Goal: Task Accomplishment & Management: Manage account settings

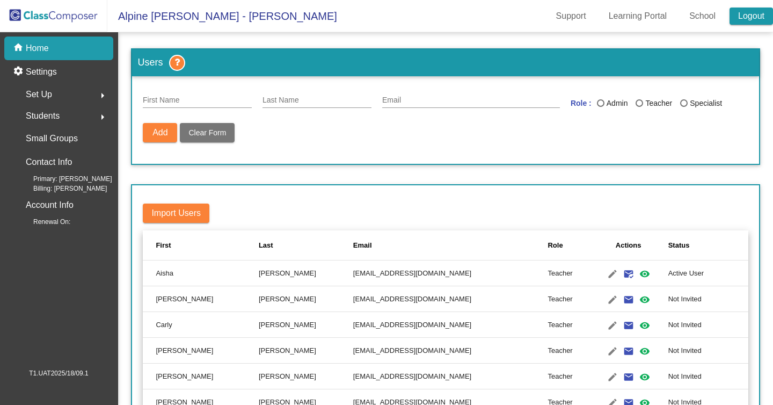
click at [737, 17] on link "Logout" at bounding box center [750, 16] width 43 height 17
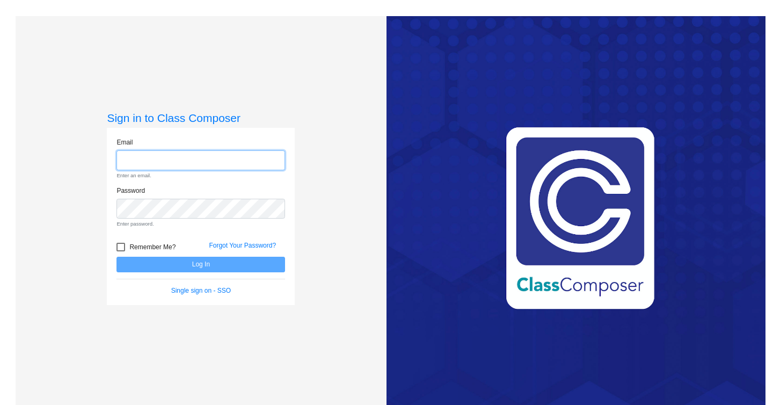
click at [205, 165] on input "email" at bounding box center [200, 160] width 168 height 20
paste input "[EMAIL_ADDRESS][DOMAIN_NAME]"
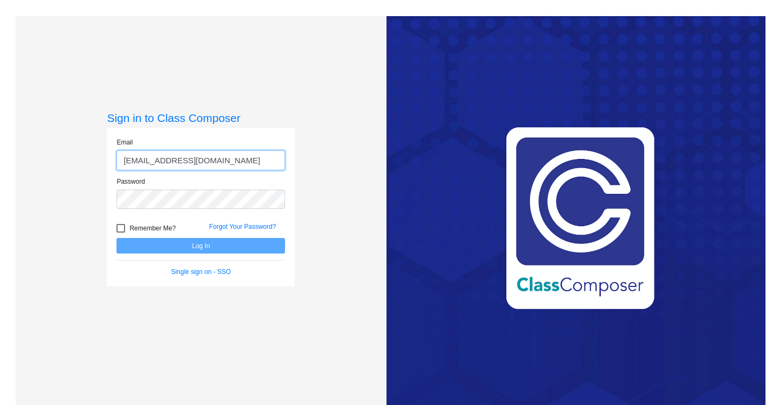
type input "[EMAIL_ADDRESS][DOMAIN_NAME]"
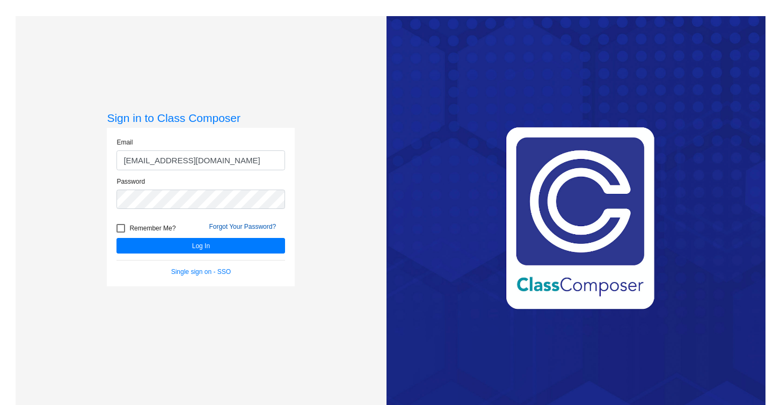
click at [228, 225] on link "Forgot Your Password?" at bounding box center [242, 227] width 67 height 8
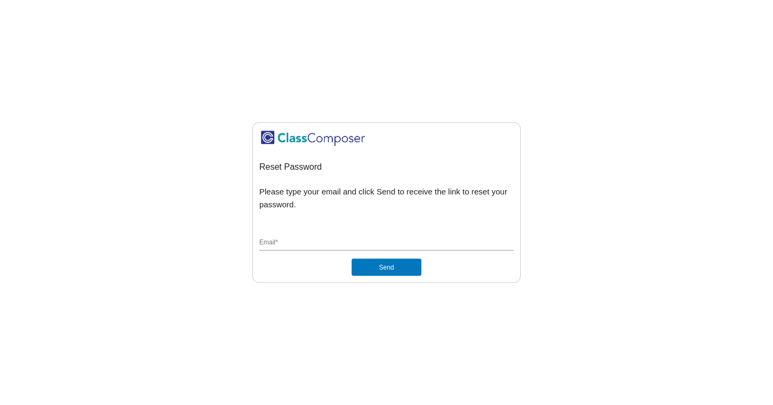
click at [294, 238] on input "Email *" at bounding box center [386, 243] width 254 height 10
paste input "P@ssw0rd"
drag, startPoint x: 314, startPoint y: 245, endPoint x: 244, endPoint y: 245, distance: 69.8
click at [259, 245] on input "P@ssw0rd" at bounding box center [386, 243] width 254 height 10
paste input "[EMAIL_ADDRESS][DOMAIN_NAME]"
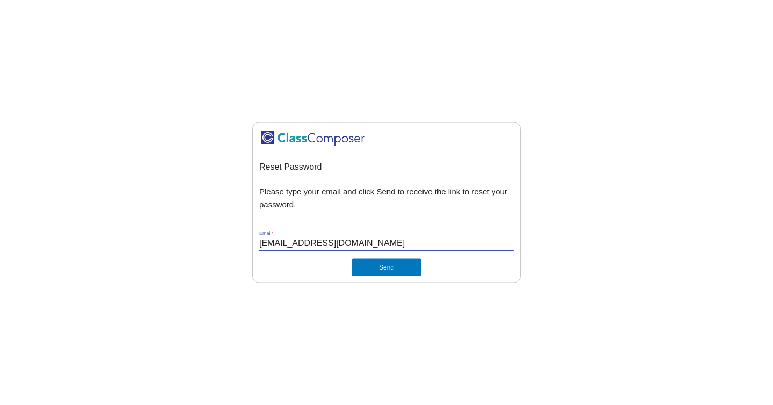
type input "[EMAIL_ADDRESS][DOMAIN_NAME]"
click at [421, 55] on mat-sidenav-content "Reset Password Please type your email and click Send to receive the link to res…" at bounding box center [386, 202] width 773 height 405
click at [385, 269] on button "Send" at bounding box center [386, 266] width 70 height 17
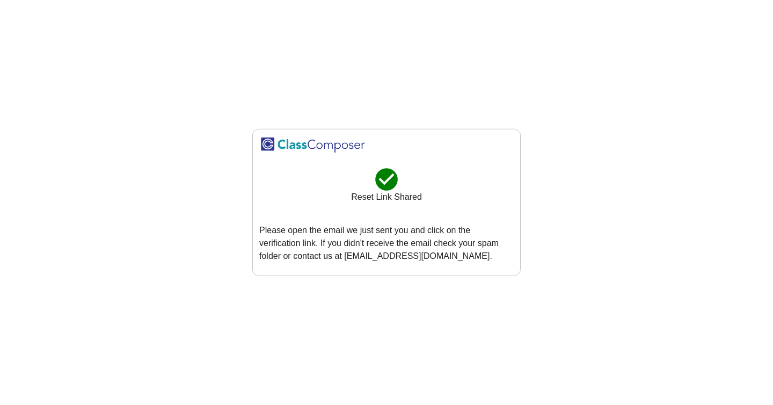
click at [567, 189] on mat-sidenav-content "check_circle Reset Link Shared Please open the email we just sent you and click…" at bounding box center [386, 202] width 773 height 405
click at [264, 61] on mat-sidenav-content "check_circle Reset Link Shared Please open the email we just sent you and click…" at bounding box center [386, 202] width 773 height 405
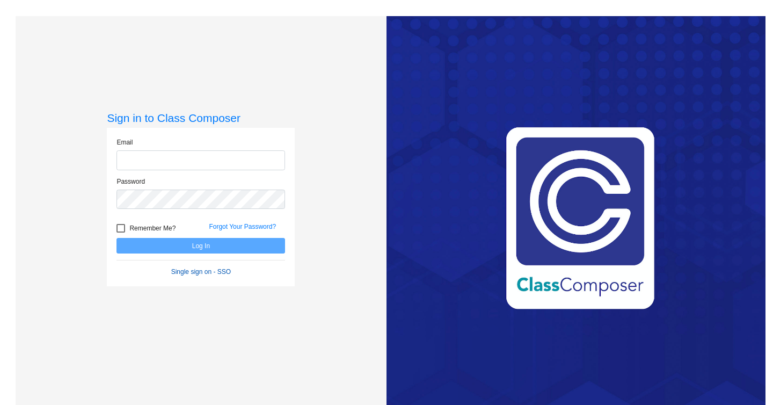
click at [190, 275] on link "Single sign on - SSO" at bounding box center [201, 272] width 60 height 8
click at [558, 115] on div "Love Class Composer? Share it with a friend! If you're happy with Class Compose…" at bounding box center [575, 218] width 379 height 405
click at [191, 160] on input "email" at bounding box center [200, 160] width 168 height 20
paste input "[EMAIL_ADDRESS][DOMAIN_NAME]"
type input "[EMAIL_ADDRESS][DOMAIN_NAME]"
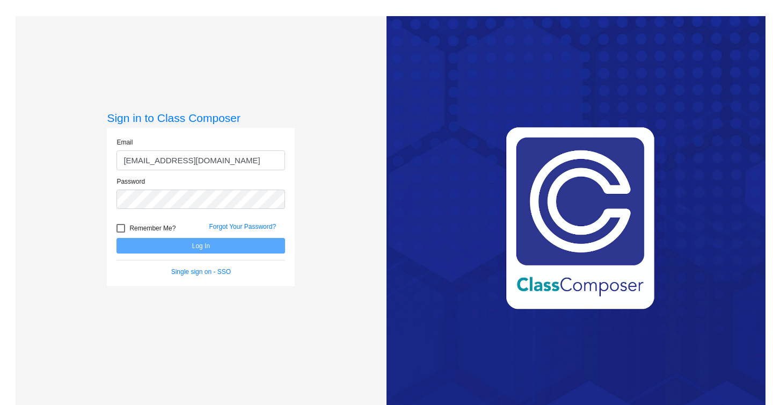
click at [341, 218] on div "Sign in to Class Composer Email mc91825.3hzkwxoc@mailosaur.net Password Remembe…" at bounding box center [201, 218] width 371 height 405
click at [273, 116] on h3 "Sign in to Class Composer" at bounding box center [201, 117] width 188 height 13
click at [193, 248] on button "Log In" at bounding box center [200, 246] width 168 height 16
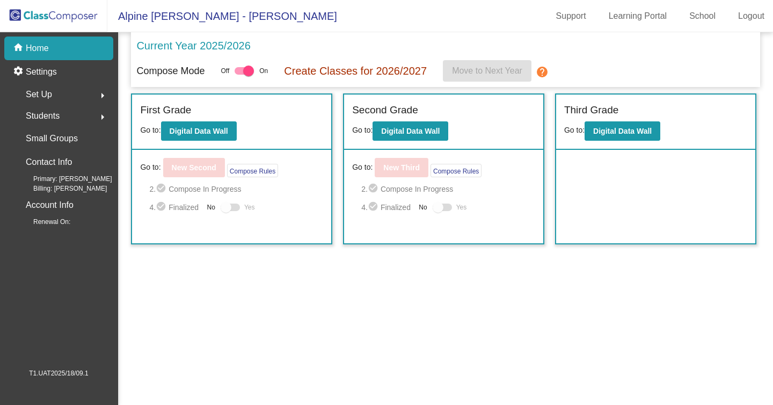
click at [42, 99] on span "Set Up" at bounding box center [39, 94] width 26 height 15
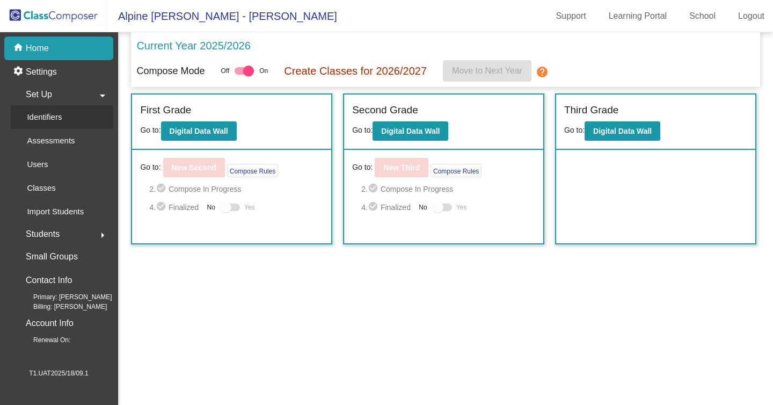
click at [43, 117] on p "Identifiers" at bounding box center [44, 117] width 35 height 13
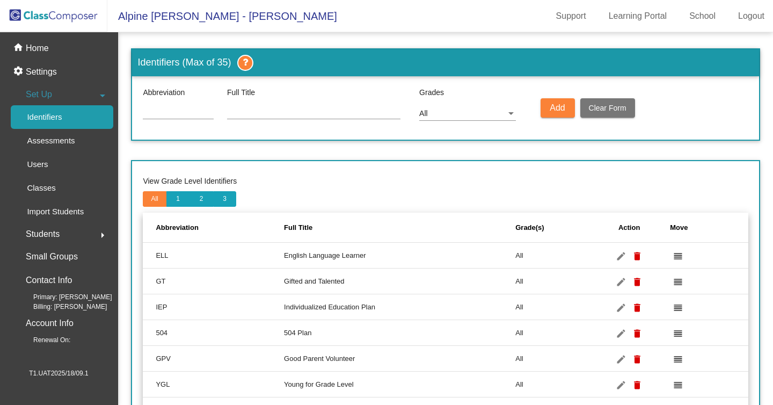
click at [197, 110] on input at bounding box center [178, 111] width 71 height 9
type input "TES"
click at [267, 114] on input at bounding box center [313, 111] width 173 height 9
type input "estrdhfgjg"
click at [467, 104] on div "All" at bounding box center [467, 110] width 97 height 19
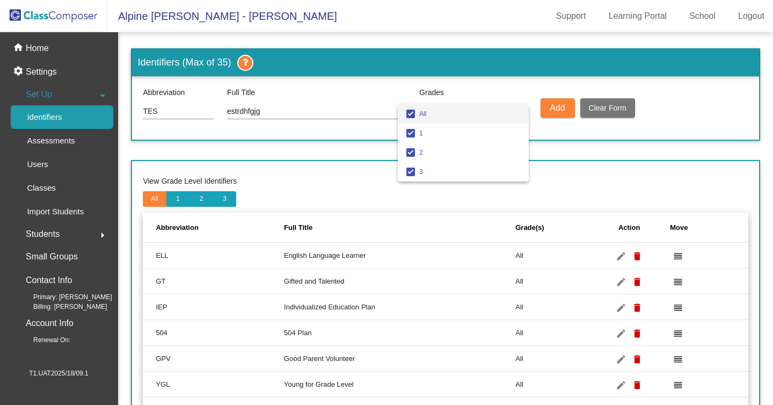
click at [494, 120] on span "All" at bounding box center [469, 113] width 101 height 19
click at [547, 111] on div at bounding box center [386, 202] width 773 height 405
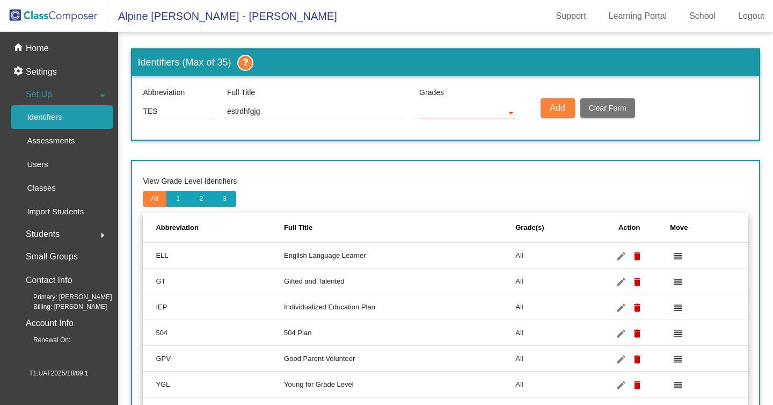
click at [506, 118] on div at bounding box center [467, 110] width 97 height 18
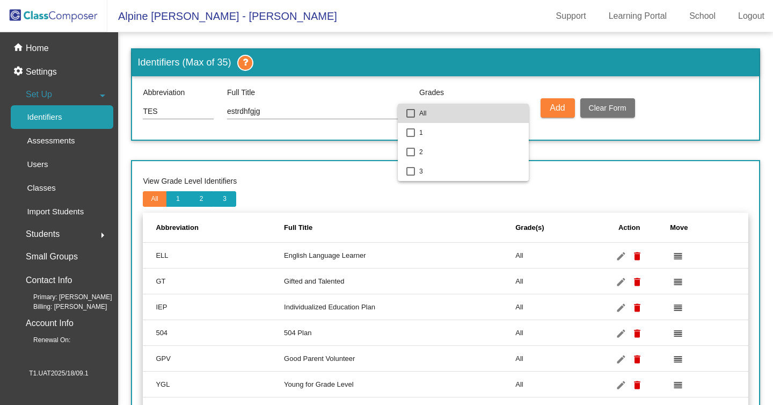
click at [441, 118] on span "All" at bounding box center [469, 113] width 101 height 19
click at [582, 189] on div at bounding box center [386, 202] width 773 height 405
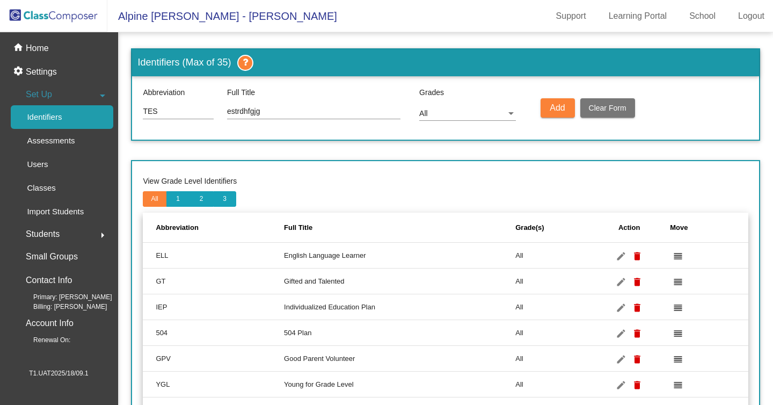
click at [548, 110] on button "Add" at bounding box center [557, 107] width 34 height 19
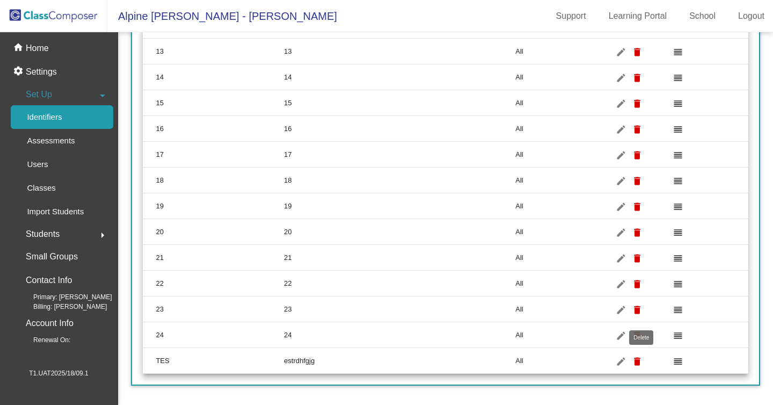
click at [639, 359] on mat-icon "delete" at bounding box center [637, 361] width 13 height 13
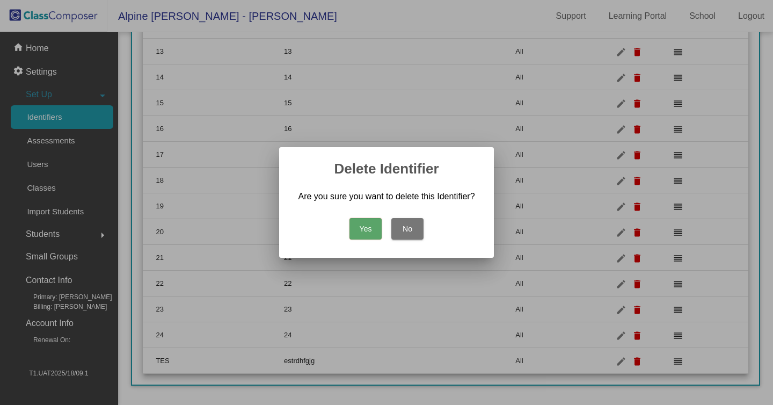
click at [366, 224] on button "Yes" at bounding box center [365, 228] width 32 height 21
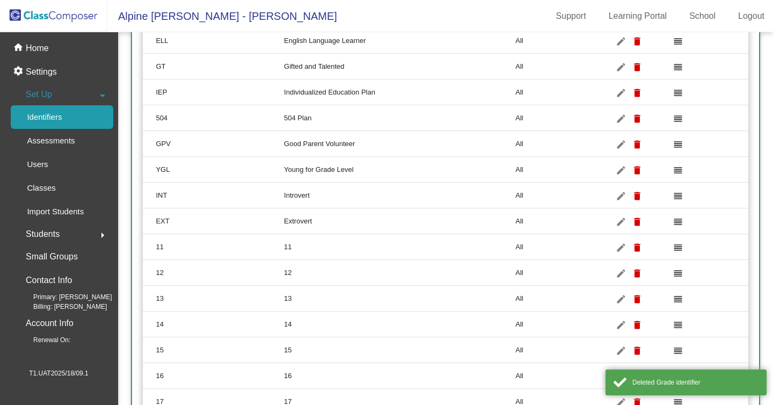
scroll to position [0, 0]
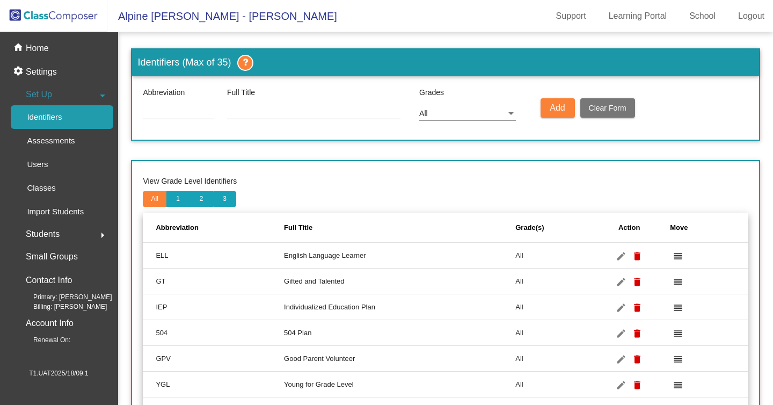
click at [194, 105] on div at bounding box center [178, 108] width 71 height 21
type input "TES"
click at [310, 106] on div at bounding box center [313, 108] width 173 height 21
type input "asdfghjknbvc"
click at [568, 108] on button "Add" at bounding box center [557, 107] width 34 height 19
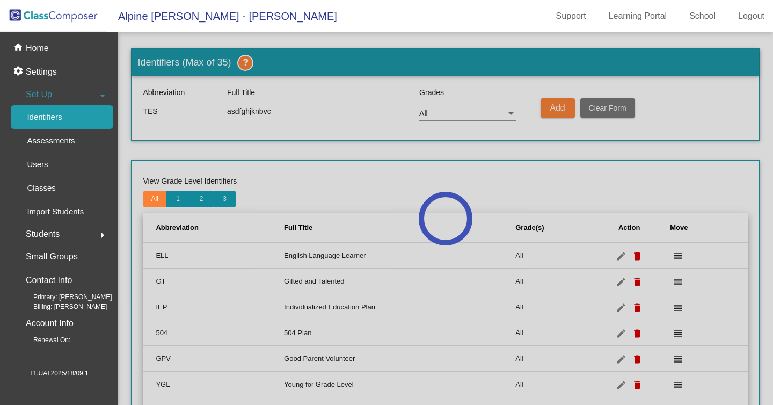
click at [265, 188] on div at bounding box center [445, 218] width 655 height 372
click at [486, 238] on div at bounding box center [445, 218] width 655 height 372
click at [547, 106] on div at bounding box center [445, 218] width 655 height 372
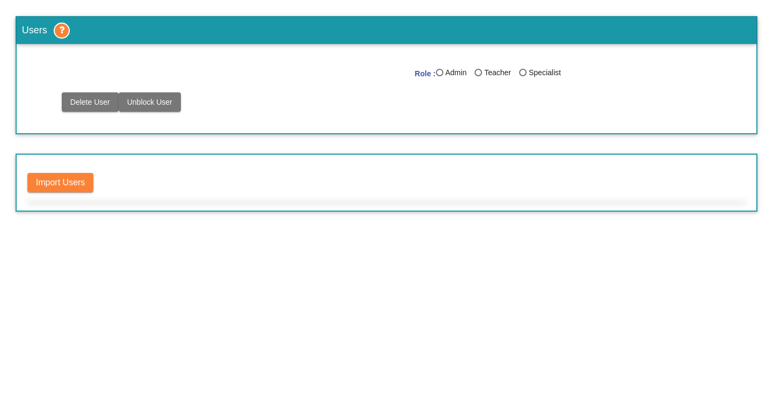
click at [240, 162] on div "Import Users" at bounding box center [387, 182] width 742 height 58
click at [100, 99] on span "Delete User" at bounding box center [90, 102] width 40 height 9
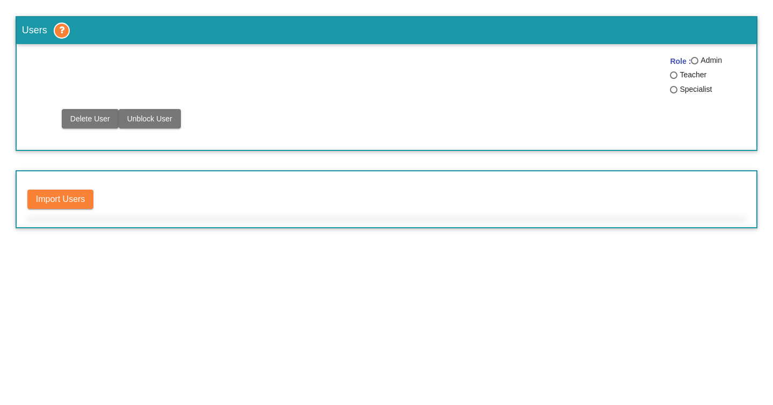
click at [166, 127] on button "Unblock User" at bounding box center [150, 118] width 62 height 19
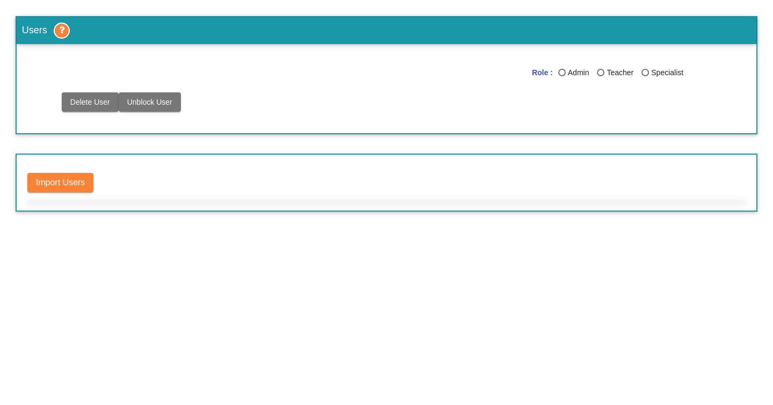
click at [566, 73] on div "Last Name" at bounding box center [562, 73] width 8 height 8
click at [562, 76] on input "Admin" at bounding box center [561, 76] width 1 height 1
radio input "true"
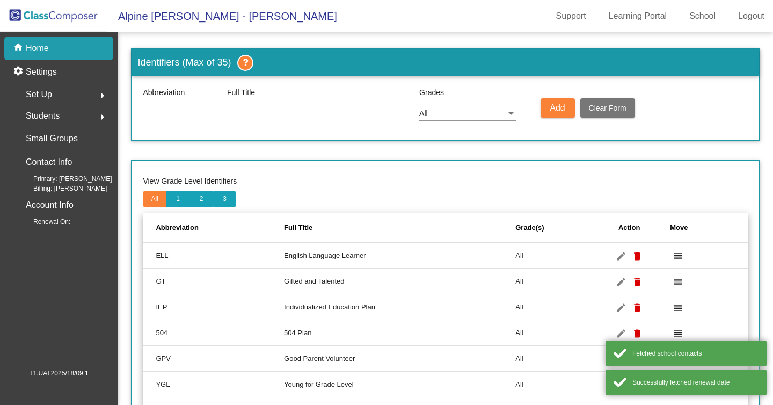
scroll to position [462, 0]
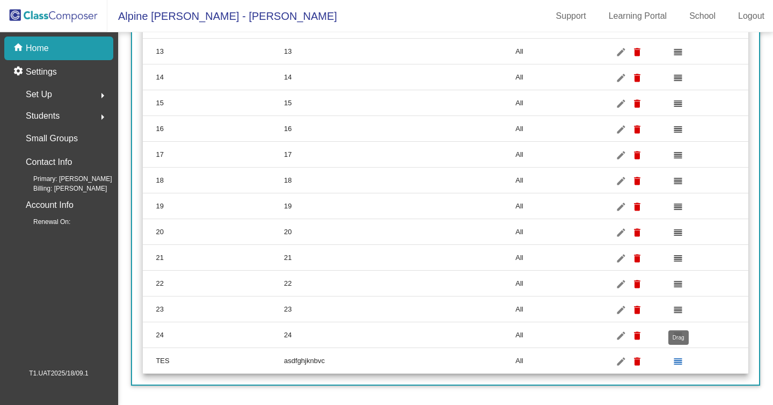
click at [672, 360] on link "reorder" at bounding box center [678, 361] width 16 height 16
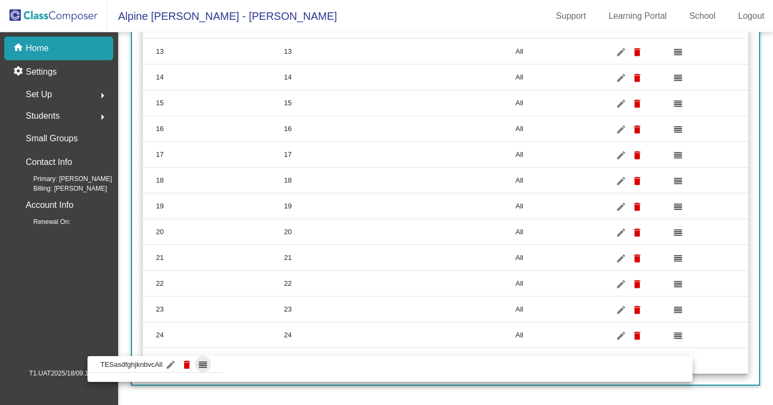
drag, startPoint x: 672, startPoint y: 360, endPoint x: 617, endPoint y: 368, distance: 55.9
click at [617, 368] on body "Alpine [PERSON_NAME] - [PERSON_NAME] Support Learning Portal School Logout home…" at bounding box center [386, 202] width 773 height 405
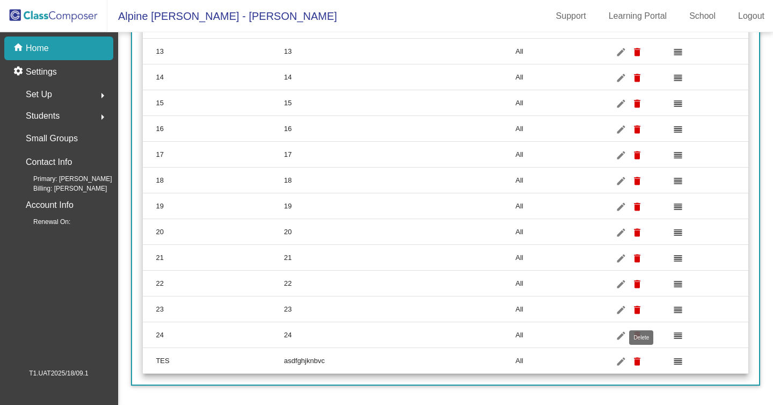
click at [643, 360] on mat-icon "delete" at bounding box center [637, 361] width 13 height 13
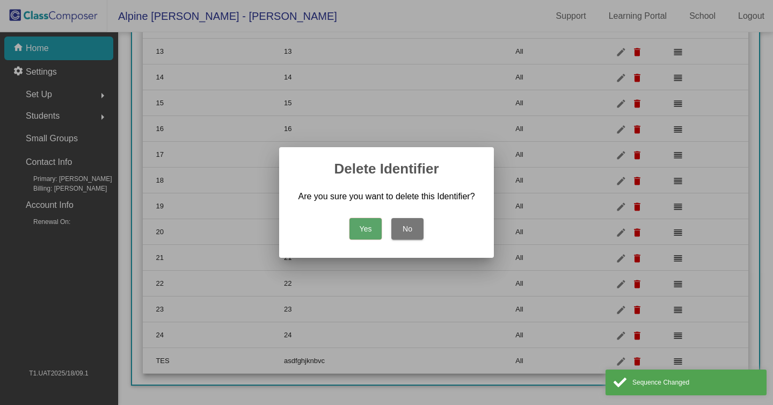
click at [361, 237] on button "Yes" at bounding box center [365, 228] width 32 height 21
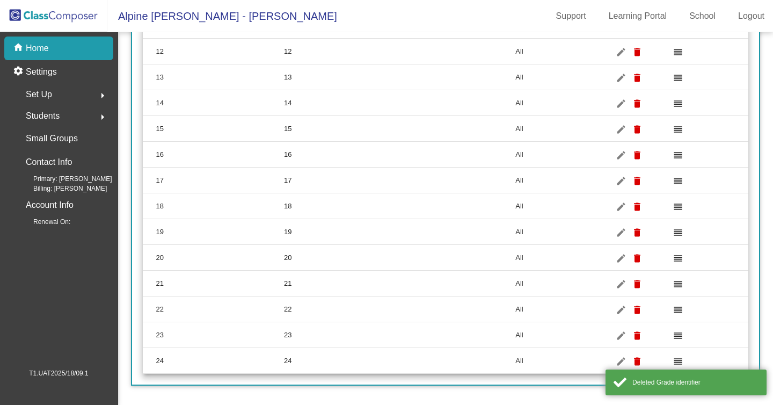
scroll to position [0, 0]
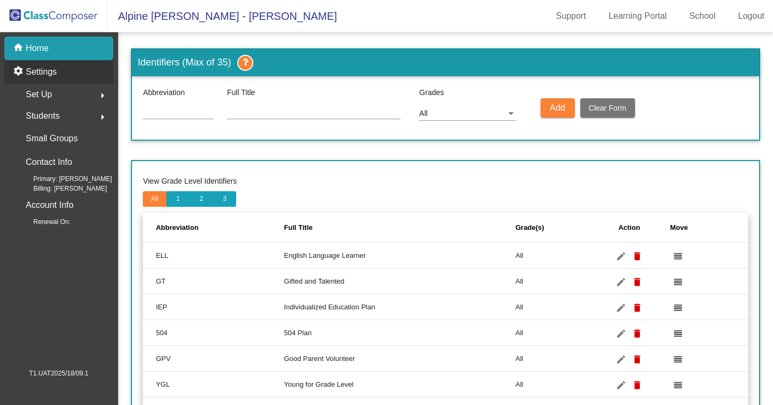
click at [40, 76] on p "Settings" at bounding box center [41, 71] width 31 height 13
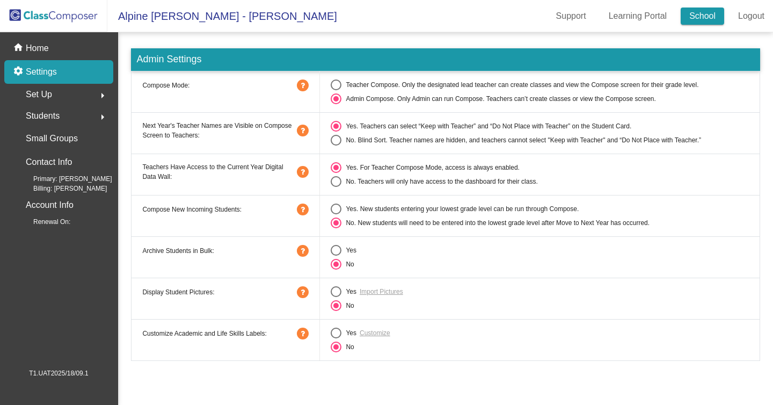
click at [683, 20] on link "School" at bounding box center [701, 16] width 43 height 17
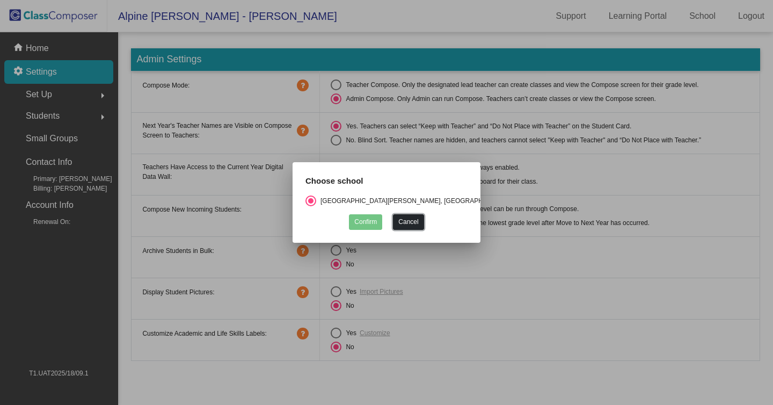
click at [418, 228] on button "Cancel" at bounding box center [408, 222] width 31 height 16
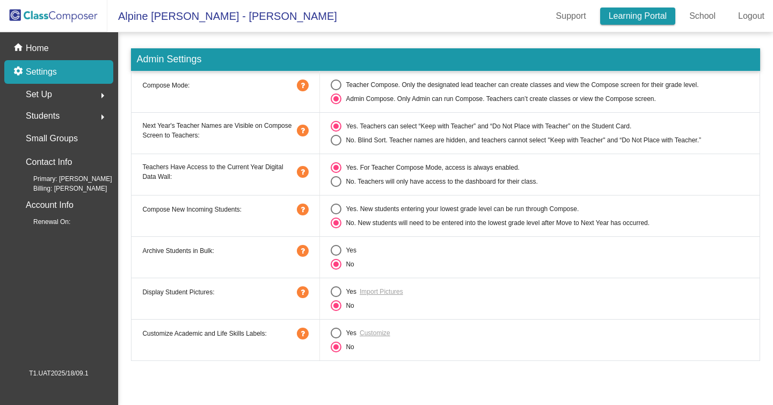
click at [644, 9] on link "Learning Portal" at bounding box center [638, 16] width 76 height 17
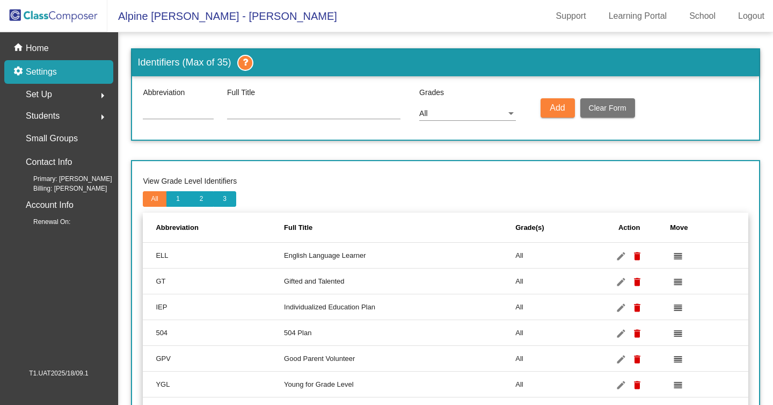
click at [100, 120] on mat-icon "arrow_right" at bounding box center [102, 117] width 13 height 13
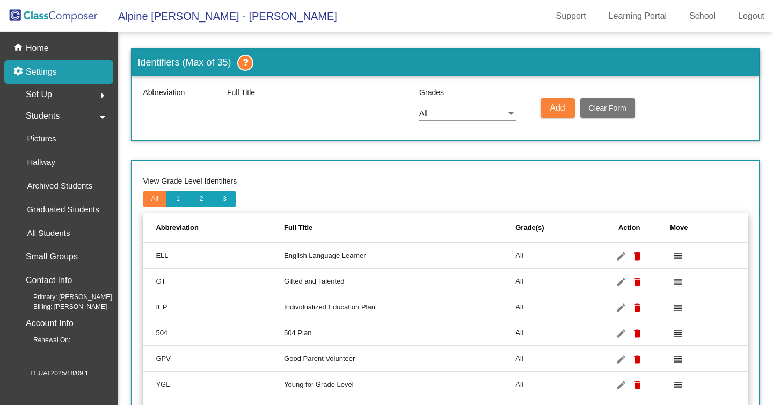
click at [64, 343] on span "Renewal On:" at bounding box center [43, 340] width 54 height 10
click at [72, 324] on p "Account Info" at bounding box center [50, 323] width 48 height 15
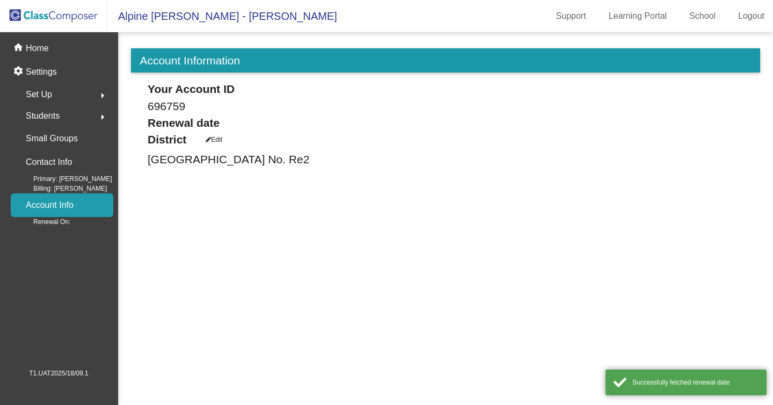
click at [222, 140] on div "Edit" at bounding box center [214, 140] width 17 height 10
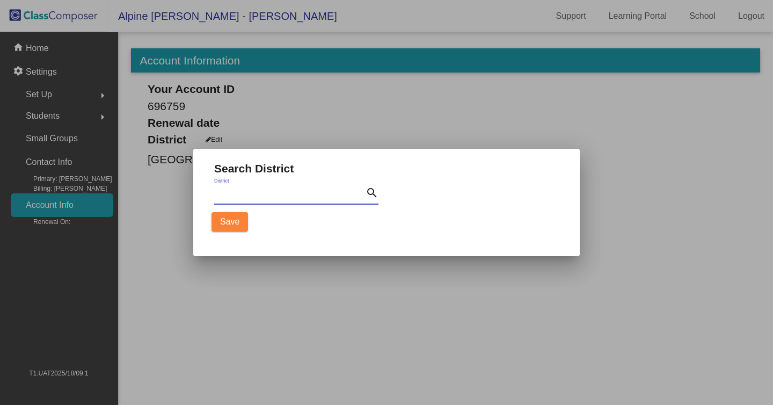
click at [251, 189] on input "District" at bounding box center [289, 193] width 151 height 15
click at [231, 224] on span "Save" at bounding box center [229, 221] width 19 height 9
click at [232, 223] on span "Save" at bounding box center [229, 221] width 19 height 9
click at [258, 195] on input "<xss>alert(1)</xss>" at bounding box center [289, 193] width 151 height 15
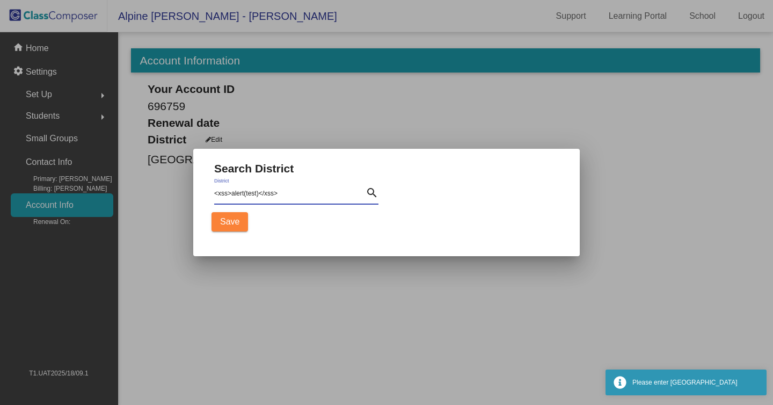
type input "<xss>alert(test)</xss>"
click at [225, 224] on span "Save" at bounding box center [229, 221] width 19 height 9
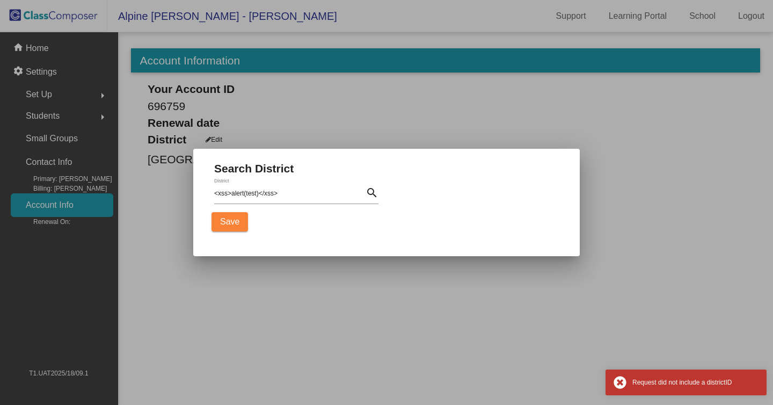
click at [308, 193] on input "<xss>alert(test)</xss>" at bounding box center [289, 193] width 151 height 15
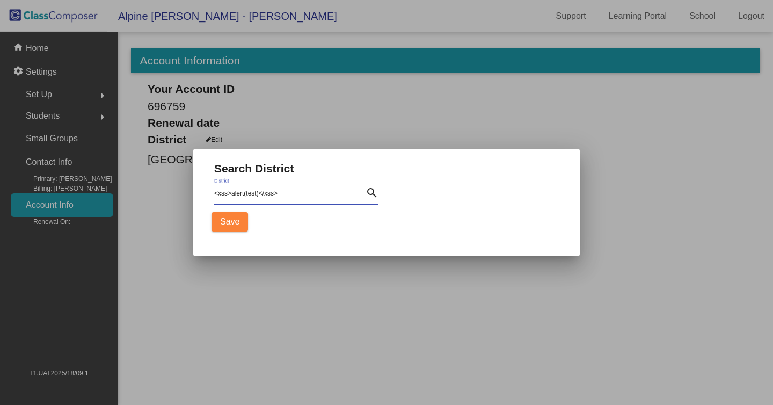
drag, startPoint x: 308, startPoint y: 193, endPoint x: 210, endPoint y: 193, distance: 98.2
click at [214, 193] on input "<xss>alert(test)</xss>" at bounding box center [289, 193] width 151 height 15
click at [285, 260] on div at bounding box center [386, 202] width 773 height 405
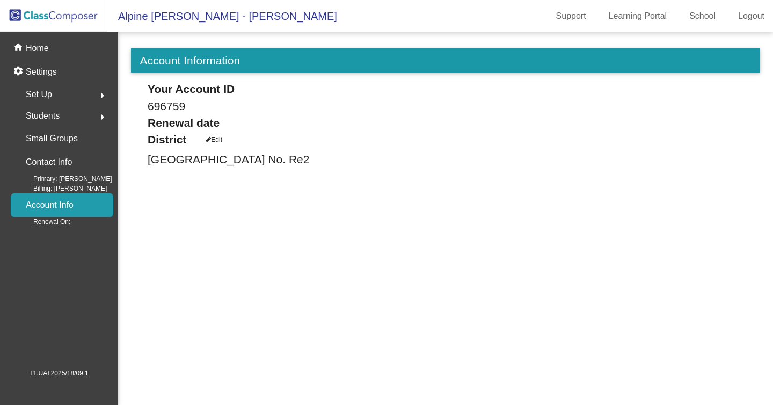
click at [182, 106] on h3 "696759" at bounding box center [293, 105] width 290 height 13
click at [282, 152] on div "Boulder Valley School District No. Re2" at bounding box center [293, 160] width 290 height 23
click at [215, 135] on div "Edit" at bounding box center [214, 140] width 17 height 10
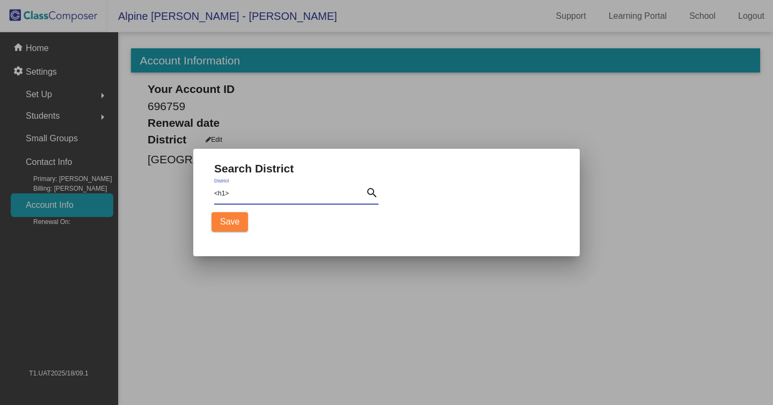
click at [221, 219] on span "Save" at bounding box center [229, 221] width 19 height 9
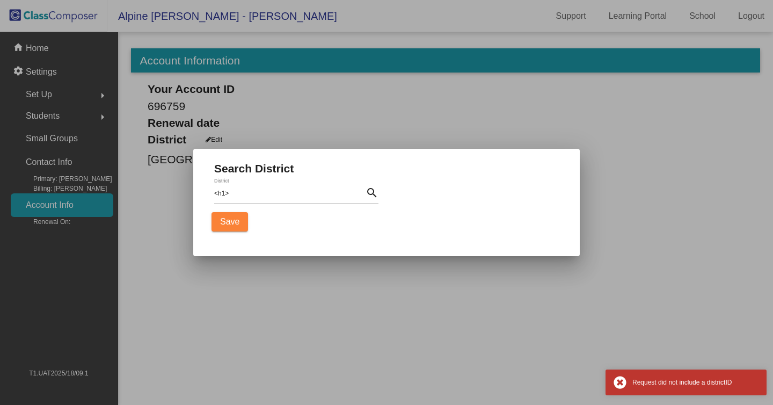
click at [244, 202] on div "<h1> search_icon District" at bounding box center [296, 191] width 164 height 26
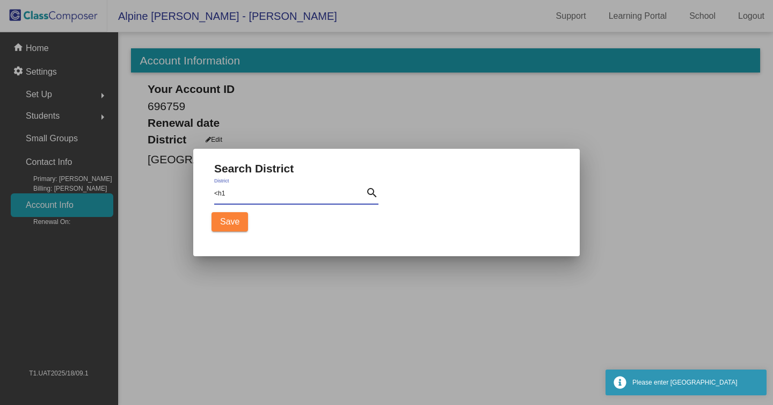
type input "<h1>"
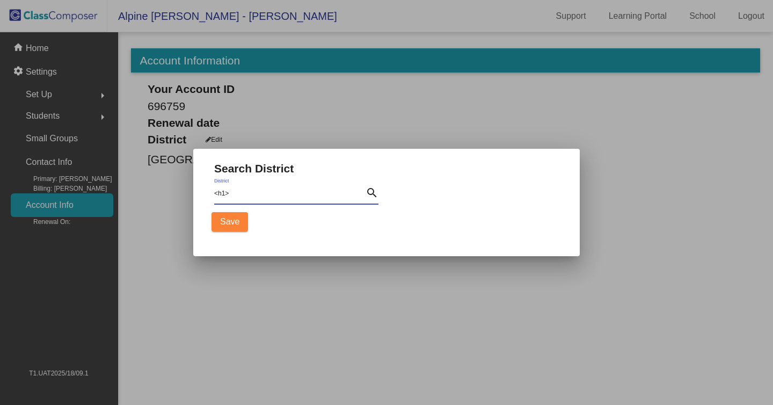
drag, startPoint x: 245, startPoint y: 195, endPoint x: 179, endPoint y: 190, distance: 66.7
click at [214, 191] on input "<h1>" at bounding box center [289, 193] width 151 height 15
click at [415, 294] on div at bounding box center [386, 202] width 773 height 405
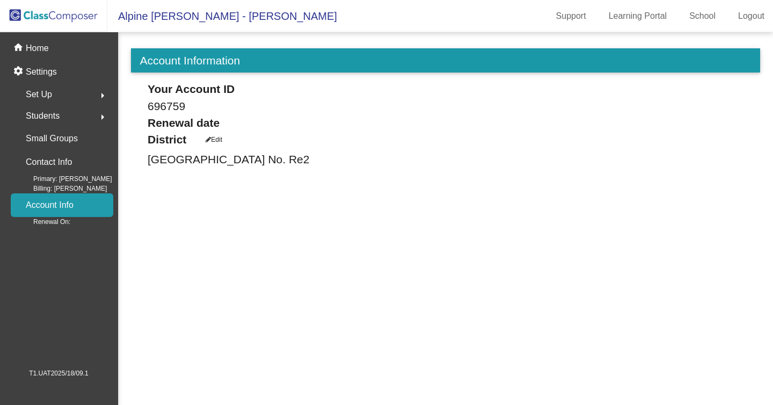
click at [188, 113] on div "Your Account ID 696759" at bounding box center [293, 98] width 306 height 33
click at [178, 106] on h3 "696759" at bounding box center [293, 105] width 290 height 13
click at [72, 165] on p "Contact Info" at bounding box center [49, 162] width 46 height 15
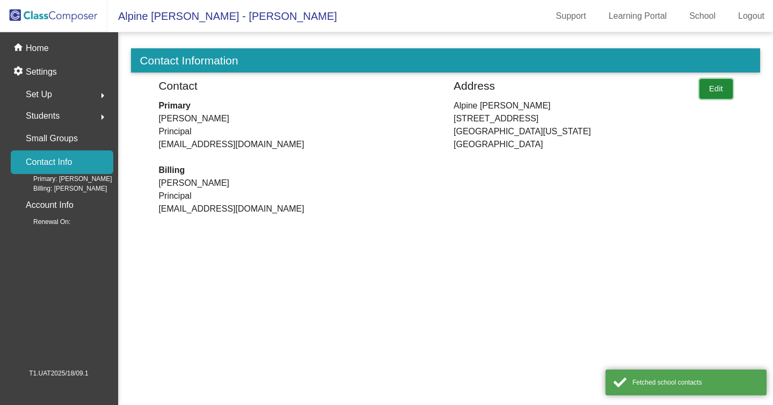
click at [710, 89] on button "Edit" at bounding box center [715, 89] width 33 height 20
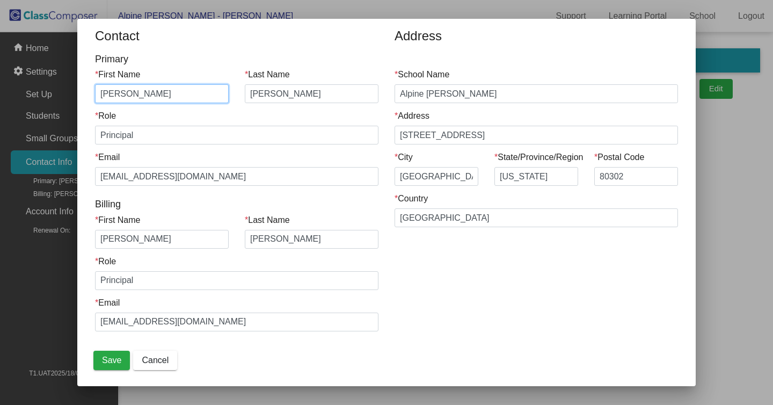
click at [101, 92] on input "[PERSON_NAME]" at bounding box center [162, 93] width 134 height 19
click at [172, 94] on input "<xss>Mike" at bounding box center [162, 93] width 134 height 19
click at [149, 95] on input "<xss>Mike(Mike)" at bounding box center [162, 93] width 134 height 19
click at [188, 97] on input "<xss>alert(Mike)" at bounding box center [162, 93] width 134 height 19
drag, startPoint x: 210, startPoint y: 87, endPoint x: 94, endPoint y: 90, distance: 115.9
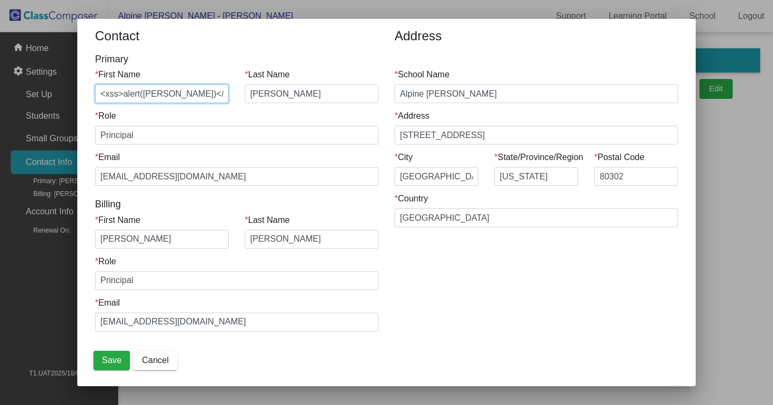
click at [95, 90] on input "<xss>alert(Mike)</xss>" at bounding box center [162, 93] width 134 height 19
type input "<xss>alert(Mike)</xss>"
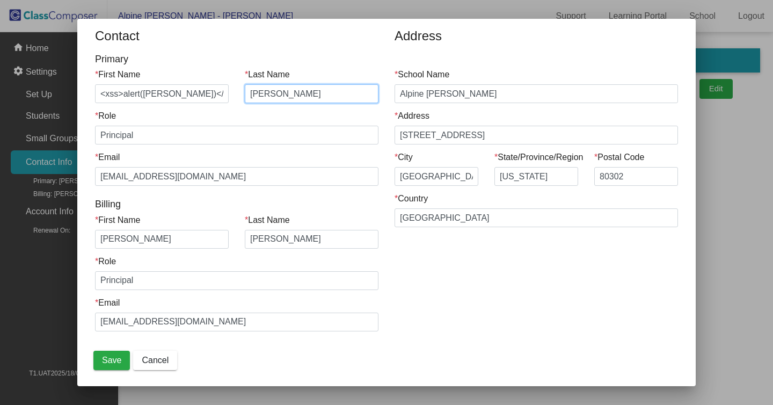
click at [288, 97] on input "[PERSON_NAME]" at bounding box center [312, 93] width 134 height 19
paste input "<xss>alert(Mike)</xss>"
drag, startPoint x: 266, startPoint y: 95, endPoint x: 218, endPoint y: 96, distance: 47.8
click at [245, 96] on input "Cronley<xss>alert(Mike)</xss>" at bounding box center [312, 93] width 134 height 19
drag, startPoint x: 320, startPoint y: 93, endPoint x: 301, endPoint y: 93, distance: 19.3
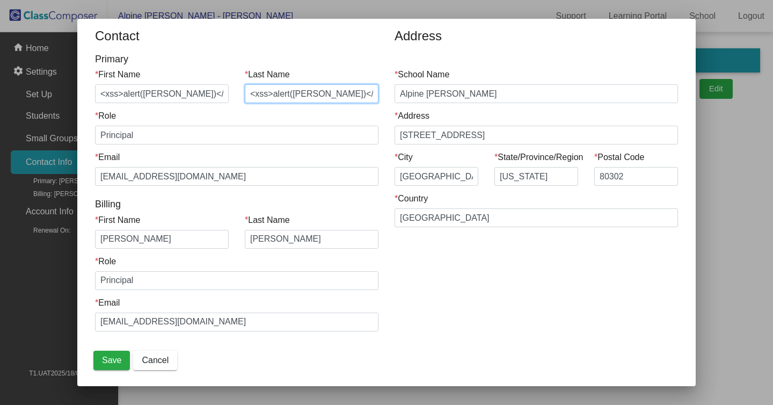
click at [301, 93] on input "<xss>alert(Mike)</xss>" at bounding box center [312, 93] width 134 height 19
paste input "[PERSON_NAME]"
type input "<xss>alert(Cronley)</xss>"
click at [237, 125] on div "* Role Principal" at bounding box center [236, 126] width 283 height 35
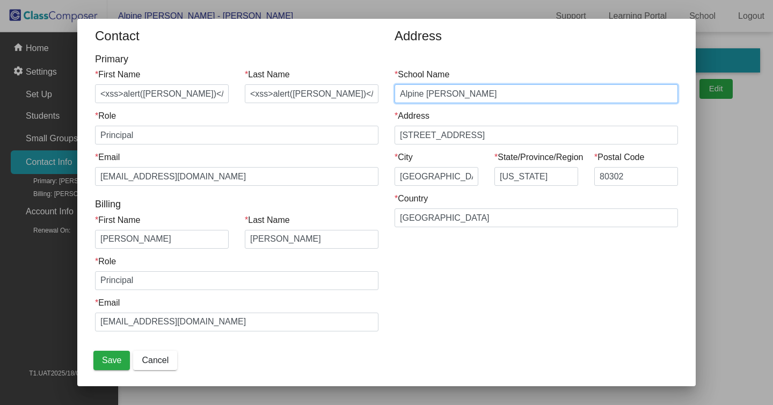
click at [488, 97] on input "Alpine [PERSON_NAME]" at bounding box center [535, 93] width 283 height 19
drag, startPoint x: 488, startPoint y: 97, endPoint x: 344, endPoint y: 95, distance: 143.8
click at [394, 95] on input "Alpine [PERSON_NAME]" at bounding box center [535, 93] width 283 height 19
click at [475, 93] on input "Alpine [PERSON_NAME]" at bounding box center [535, 93] width 283 height 19
paste input "[PERSON_NAME]"
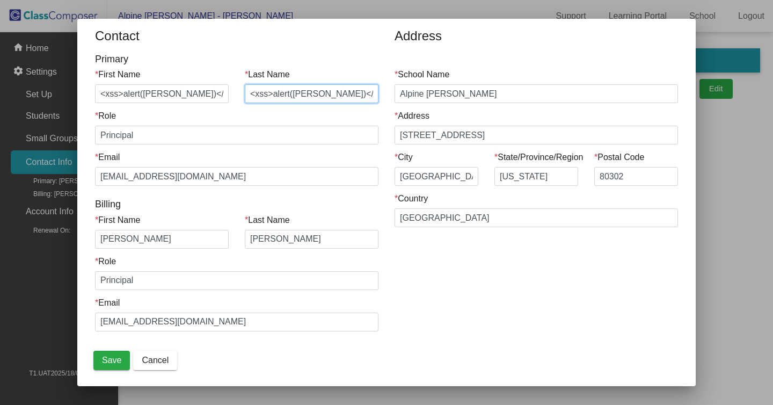
drag, startPoint x: 369, startPoint y: 92, endPoint x: 224, endPoint y: 92, distance: 145.4
click at [245, 92] on input "<xss>alert(Cronley)</xss>" at bounding box center [312, 93] width 134 height 19
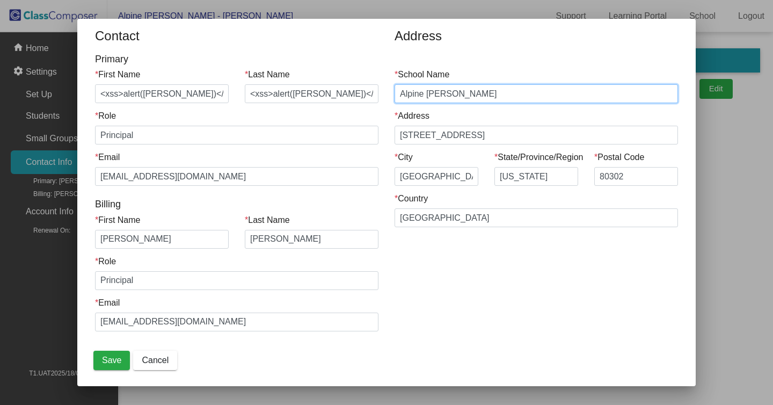
click at [491, 91] on input "Alpine [PERSON_NAME]" at bounding box center [535, 93] width 283 height 19
paste input "<xss>alert(Cronley)</xss>"
drag, startPoint x: 468, startPoint y: 94, endPoint x: 399, endPoint y: 96, distance: 69.2
click at [399, 96] on input "Alpine Meadows <xss>alert(Cronley)</xss>" at bounding box center [535, 93] width 283 height 19
drag, startPoint x: 556, startPoint y: 94, endPoint x: 525, endPoint y: 94, distance: 31.1
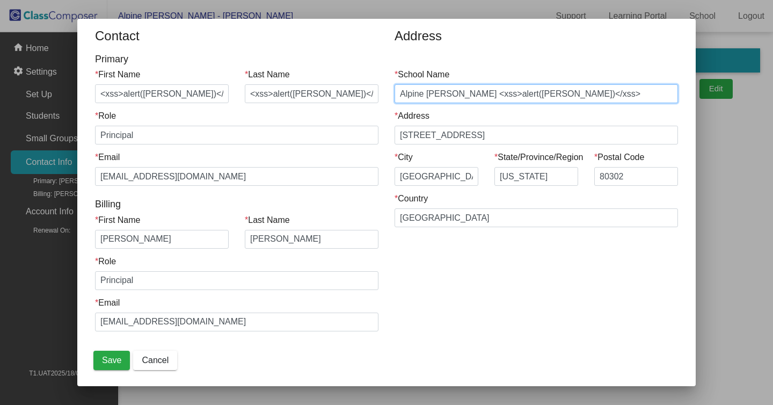
click at [525, 94] on input "Alpine Meadows <xss>alert(Cronley)</xss>" at bounding box center [535, 93] width 283 height 19
paste input "Alpine [PERSON_NAME]"
drag, startPoint x: 474, startPoint y: 93, endPoint x: 390, endPoint y: 87, distance: 84.5
click at [394, 87] on input "Alpine Meadows <xss>alert(Alpine Meadows)</xss>" at bounding box center [535, 93] width 283 height 19
type input "<xss>alert(Alpine Meadows)</xss>"
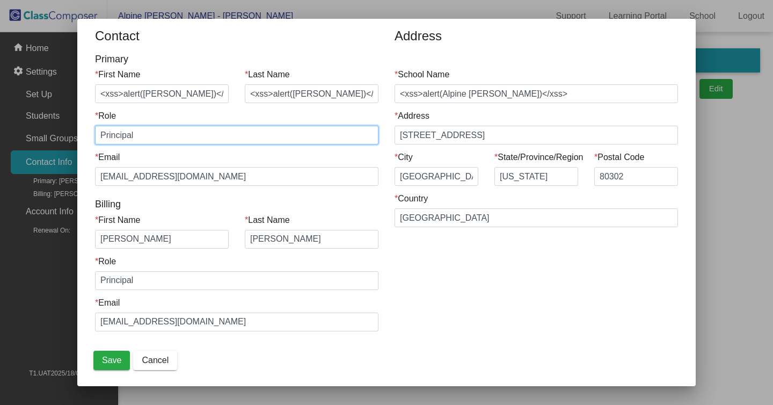
click at [243, 140] on input "Principal" at bounding box center [236, 135] width 283 height 19
drag, startPoint x: 243, startPoint y: 140, endPoint x: 70, endPoint y: 140, distance: 172.8
click at [95, 138] on input "Principal" at bounding box center [236, 135] width 283 height 19
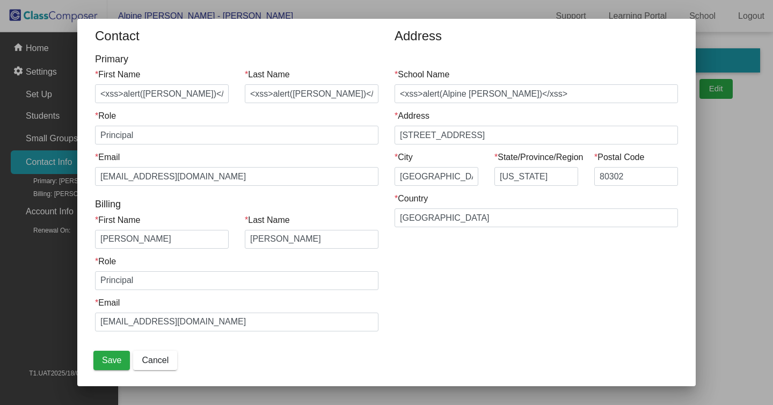
click at [350, 140] on input "Principal" at bounding box center [236, 135] width 283 height 19
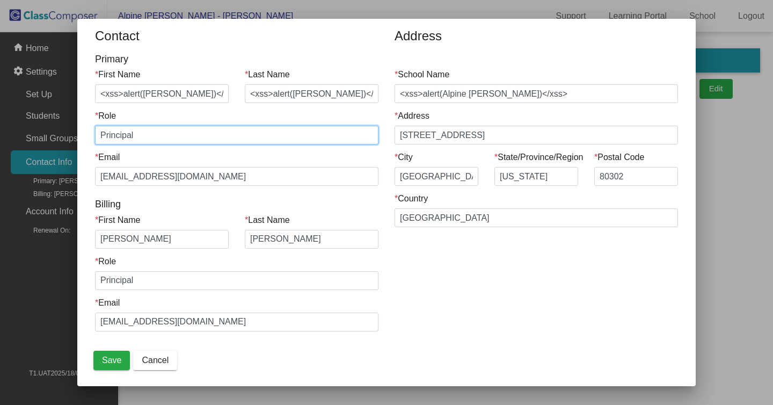
paste input "Alpine [PERSON_NAME]"
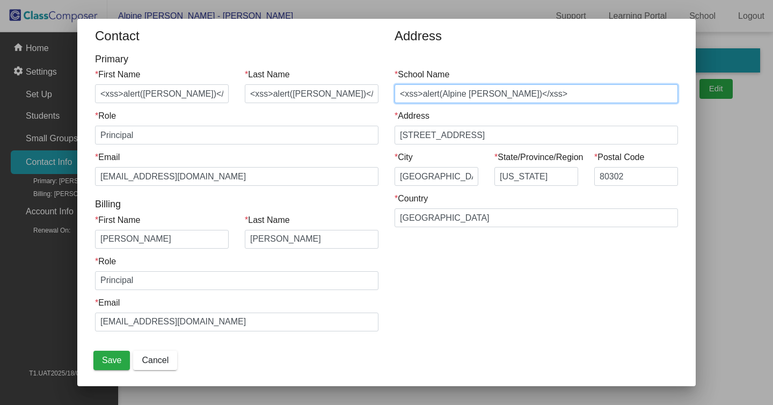
drag, startPoint x: 400, startPoint y: 92, endPoint x: 583, endPoint y: 101, distance: 183.2
click at [583, 101] on input "<xss>alert(Alpine Meadows)</xss>" at bounding box center [535, 93] width 283 height 19
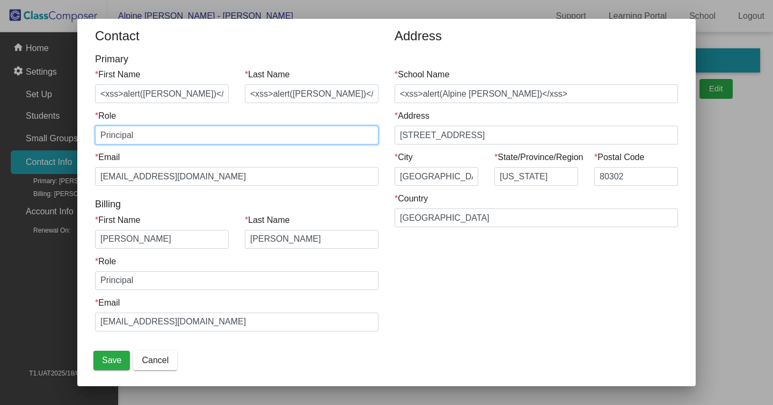
click at [216, 134] on input "Principal" at bounding box center [236, 135] width 283 height 19
paste input "<xss>alert(Alpine Meadows)</xss>"
drag, startPoint x: 137, startPoint y: 135, endPoint x: 90, endPoint y: 135, distance: 47.2
click at [95, 135] on input "Principal <xss>alert(Alpine Meadows)</xss>" at bounding box center [236, 135] width 283 height 19
drag, startPoint x: 221, startPoint y: 134, endPoint x: 153, endPoint y: 132, distance: 68.2
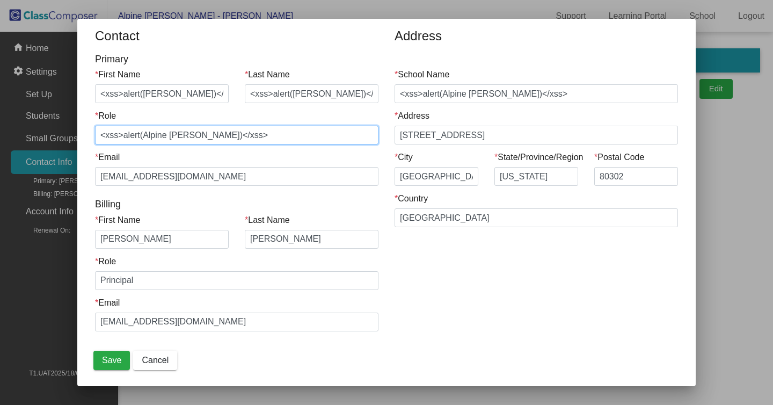
click at [153, 132] on input "<xss>alert(Alpine Meadows)</xss>" at bounding box center [236, 135] width 283 height 19
paste input "Principal"
type input "<xss>alert(Principal)</xss>"
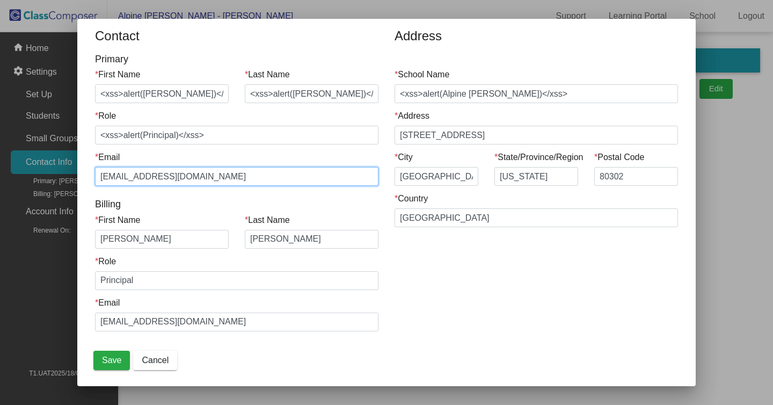
click at [292, 167] on input "[EMAIL_ADDRESS][DOMAIN_NAME]" at bounding box center [236, 176] width 283 height 19
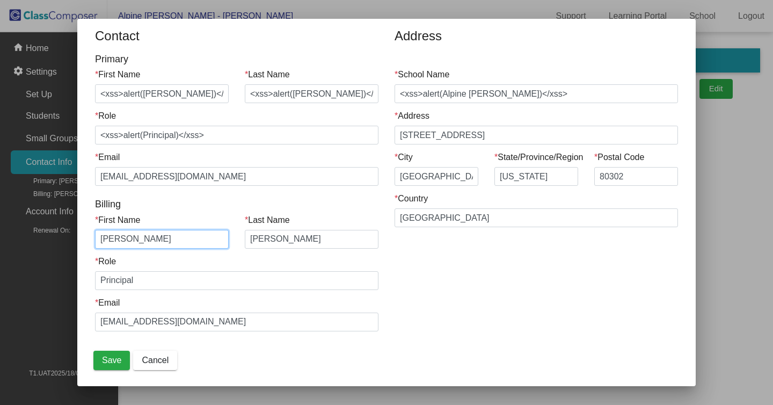
click at [220, 240] on input "[PERSON_NAME]" at bounding box center [162, 239] width 134 height 19
drag, startPoint x: 220, startPoint y: 240, endPoint x: 106, endPoint y: 239, distance: 113.8
click at [106, 239] on input "[PERSON_NAME]" at bounding box center [162, 239] width 134 height 19
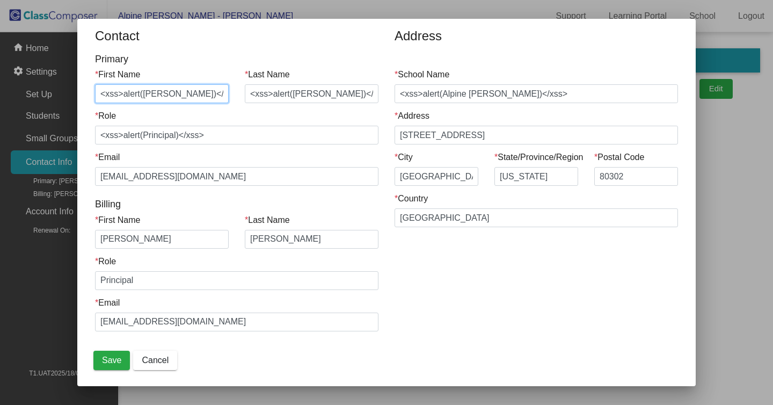
drag, startPoint x: 219, startPoint y: 91, endPoint x: 49, endPoint y: 92, distance: 169.6
click at [95, 92] on input "<xss>alert(Mike)</xss>" at bounding box center [162, 93] width 134 height 19
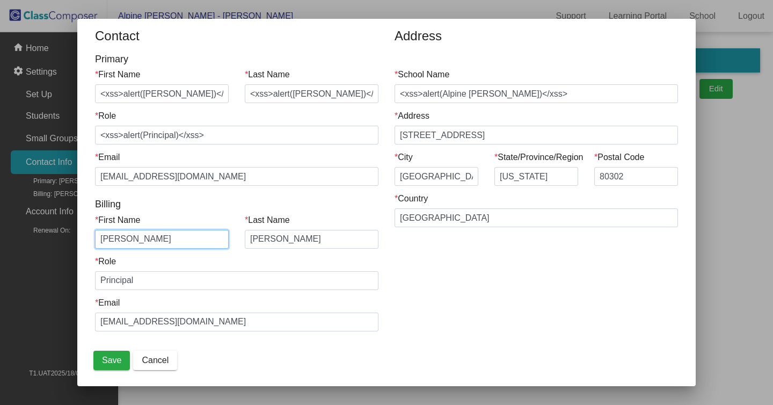
drag, startPoint x: 143, startPoint y: 237, endPoint x: 64, endPoint y: 237, distance: 78.3
click at [95, 237] on input "[PERSON_NAME]" at bounding box center [162, 239] width 134 height 19
paste input "<xss>alert(Mike)</xss>"
type input "<xss>alert(Mike)</xss>"
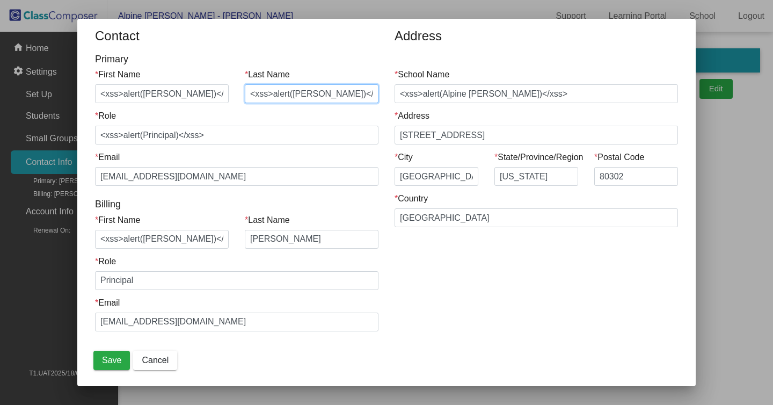
drag, startPoint x: 373, startPoint y: 92, endPoint x: 210, endPoint y: 92, distance: 162.6
click at [210, 92] on div "Primary * First Name <xss>alert(Mike)</xss> * Last Name <xss>alert(Cronley)</xs…" at bounding box center [236, 196] width 299 height 284
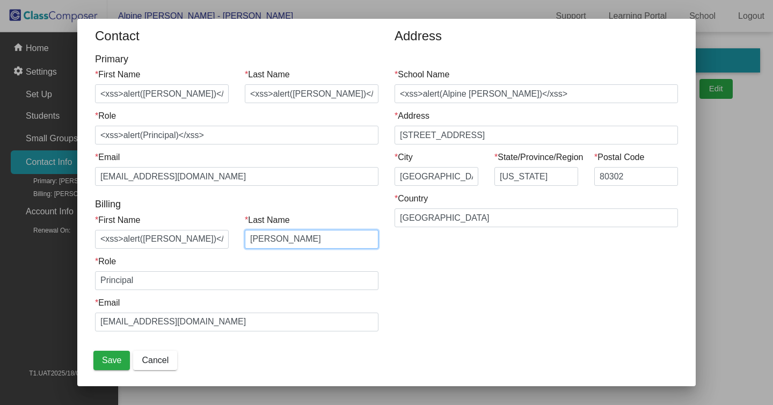
drag, startPoint x: 331, startPoint y: 236, endPoint x: 210, endPoint y: 237, distance: 120.2
click at [245, 236] on input "[PERSON_NAME]" at bounding box center [312, 239] width 134 height 19
paste input "<xss>alert(Cronley)</xss>"
type input "<xss>alert(Cronley)</xss>"
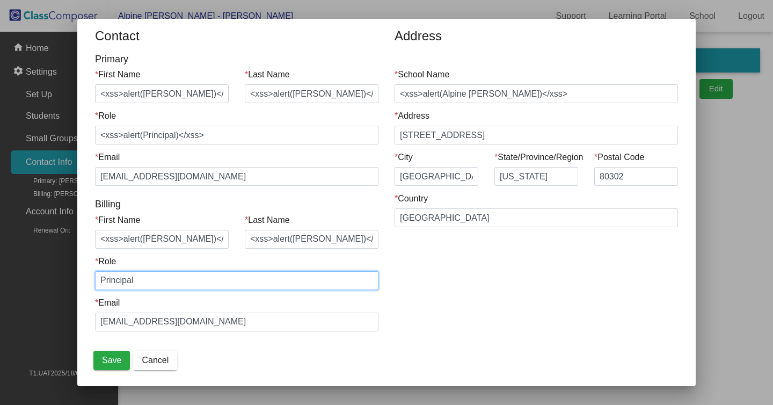
drag, startPoint x: 199, startPoint y: 281, endPoint x: 68, endPoint y: 281, distance: 130.9
click at [95, 281] on input "Principal" at bounding box center [236, 280] width 283 height 19
paste input "<xss>alert(Cronley)</xss>"
type input "<xss>alert(Cronley)</xss>"
click at [119, 360] on span "Save" at bounding box center [111, 359] width 19 height 9
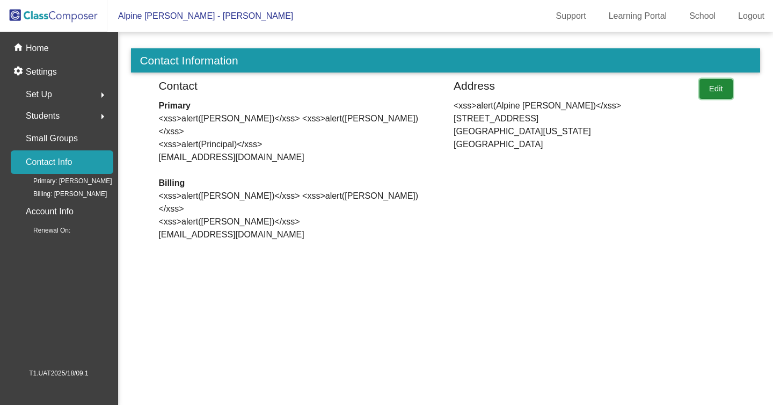
click at [713, 93] on button "Edit" at bounding box center [715, 89] width 33 height 20
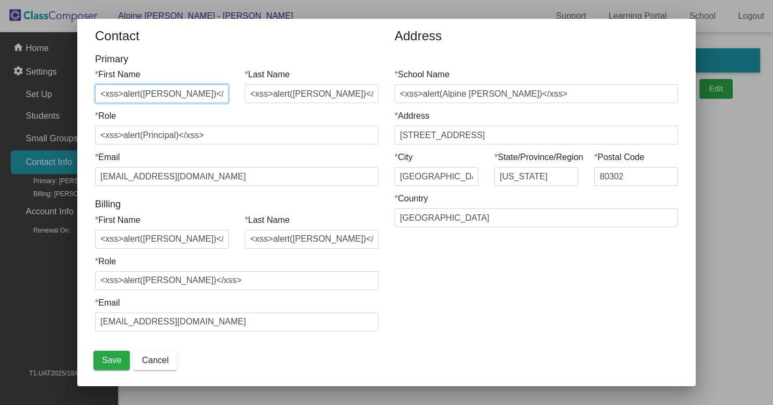
drag, startPoint x: 214, startPoint y: 93, endPoint x: 23, endPoint y: 36, distance: 198.8
drag, startPoint x: 215, startPoint y: 93, endPoint x: 73, endPoint y: 92, distance: 141.7
click at [95, 92] on input "<xss>alert(Mike)</xss>" at bounding box center [162, 93] width 134 height 19
paste input "iMg SrC="x" oNeRRor="alert(1);""
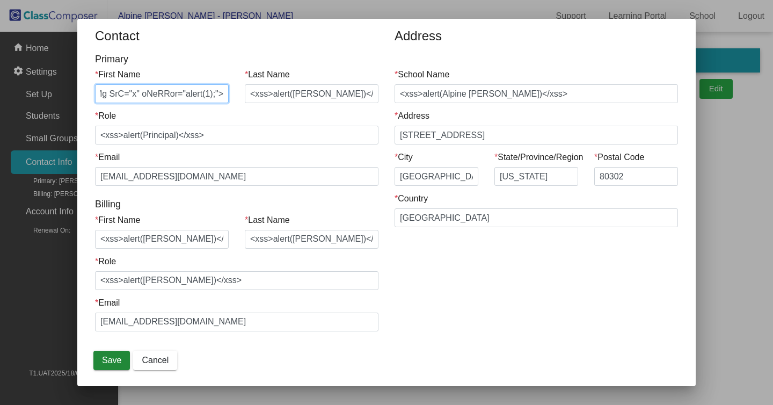
type input "<iMg SrC="x" oNeRRor="alert(1);">"
click at [99, 360] on button "Save" at bounding box center [111, 359] width 36 height 19
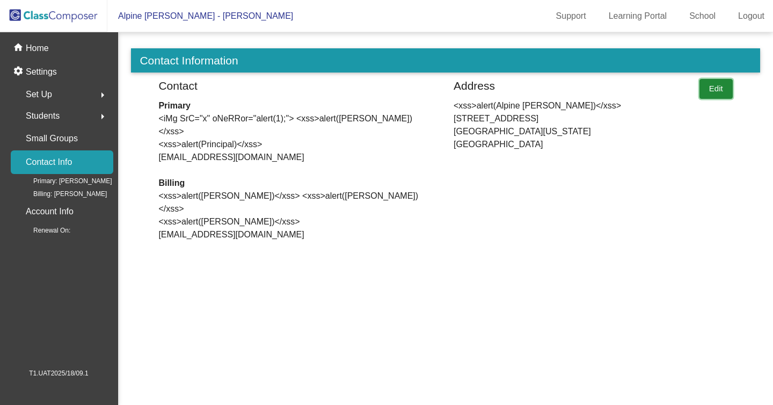
drag, startPoint x: 714, startPoint y: 85, endPoint x: 588, endPoint y: 152, distance: 142.4
click at [588, 152] on div "Contact Primary <iMg SrC="x" oNeRRor="alert(1);"> <xss>alert(Cronley)</xss> <xs…" at bounding box center [445, 161] width 628 height 165
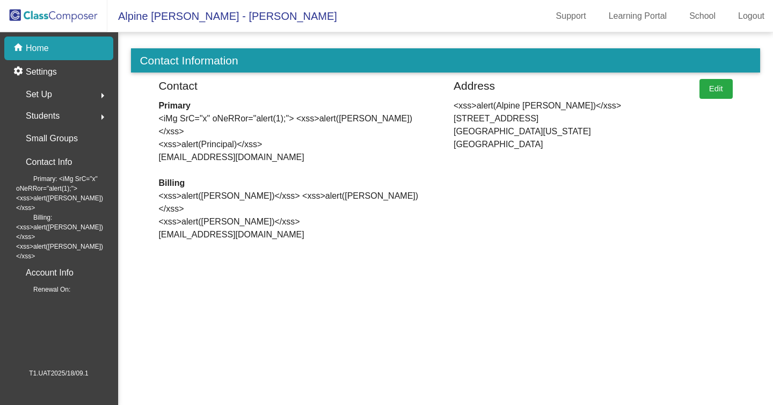
click at [722, 75] on app-contact-info "Contact Information Contact Primary <iMg SrC="x" oNeRRor="alert(1);"> <xss>aler…" at bounding box center [445, 145] width 628 height 195
click at [715, 84] on button "Edit" at bounding box center [715, 89] width 33 height 20
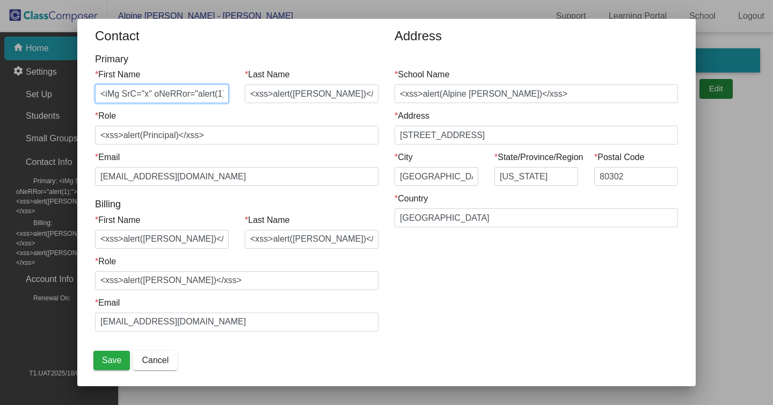
scroll to position [0, 35]
drag, startPoint x: 226, startPoint y: 89, endPoint x: 77, endPoint y: 100, distance: 150.1
click at [87, 100] on div "Contact Primary * First Name <iMg SrC="x" oNeRRor="alert(1);"> * Last Name <xss…" at bounding box center [386, 186] width 599 height 316
type input "<"
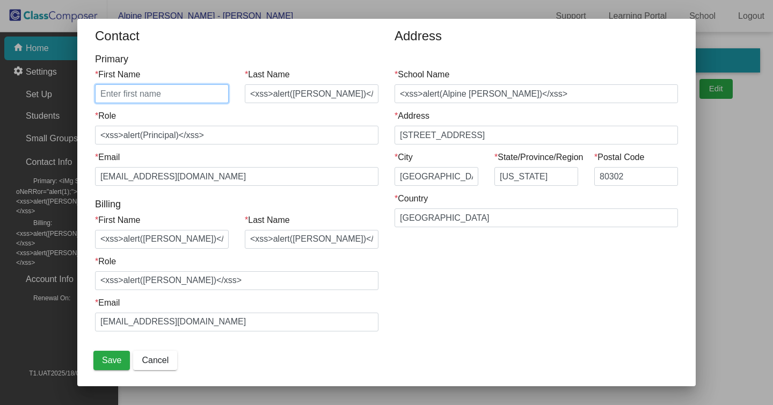
paste input "<sCrIpt>alert("XsS")</scRiPt>"
type input "<sCrIpt>alert("XsS")</scRiPt>"
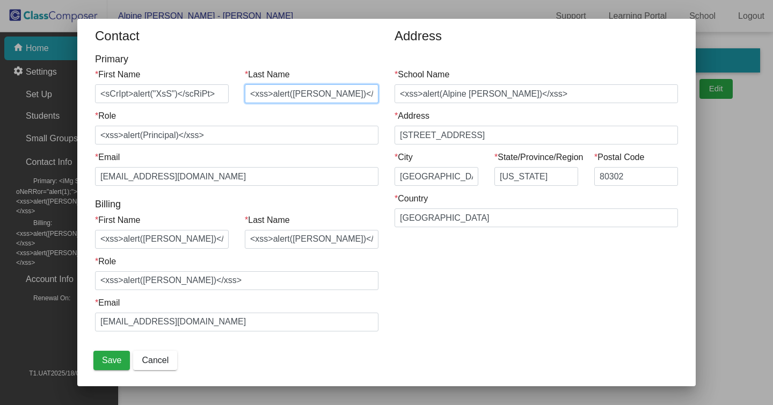
click at [272, 93] on input "<xss>alert([PERSON_NAME])</xss>" at bounding box center [312, 93] width 134 height 19
click at [369, 92] on input "<Script>alert(Cronley)</xss>" at bounding box center [312, 93] width 134 height 19
type input "<Script>alert(Cronley)</Script>"
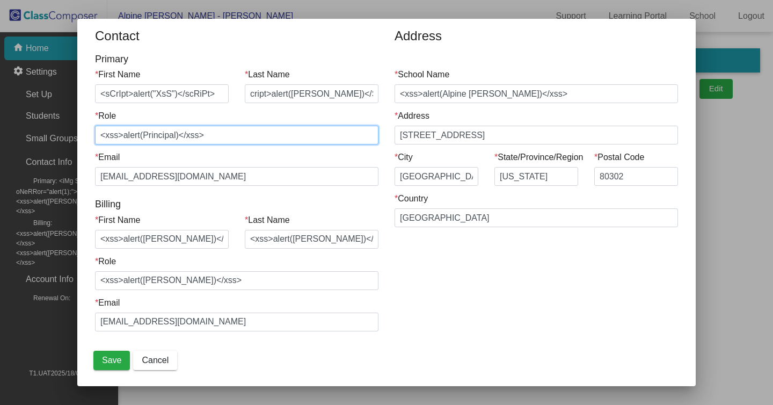
click at [216, 137] on input "<xss>alert(Principal)</xss>" at bounding box center [236, 135] width 283 height 19
click at [124, 134] on input "<xss>alert(Principal)</script>" at bounding box center [236, 135] width 283 height 19
type input "<script>alert(Principal)</script>"
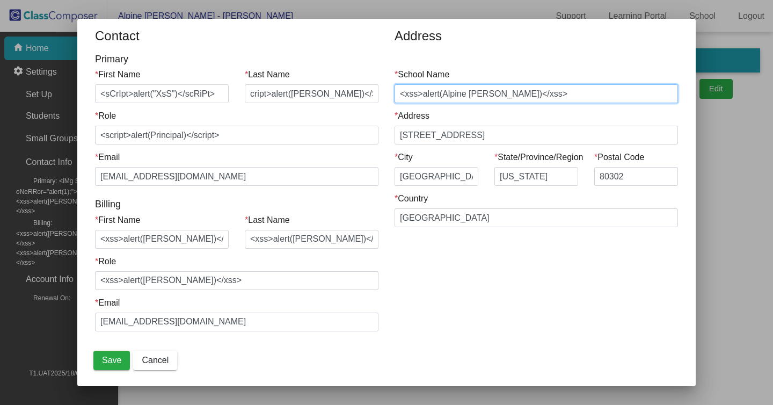
click at [421, 93] on input "<xss>alert(Alpine Meadows)</xss>" at bounding box center [535, 93] width 283 height 19
click at [556, 92] on input "<script>alert(Alpine Meadows)</xss>" at bounding box center [535, 93] width 283 height 19
type input "<script>alert(Alpine Meadows)</script>"
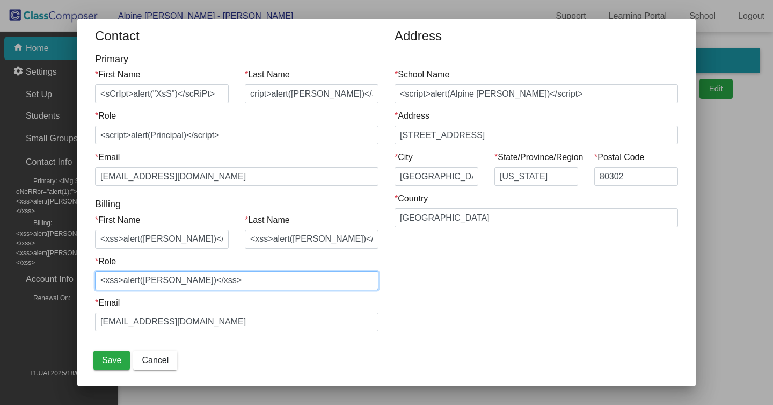
click at [211, 281] on input "<xss>alert(Cronley)</xss>" at bounding box center [236, 280] width 283 height 19
click at [123, 283] on input "<xss>alert(Cronley)</script>" at bounding box center [236, 280] width 283 height 19
type input "<script>alert(Cronley)</script>"
click at [118, 362] on span "Save" at bounding box center [111, 359] width 19 height 9
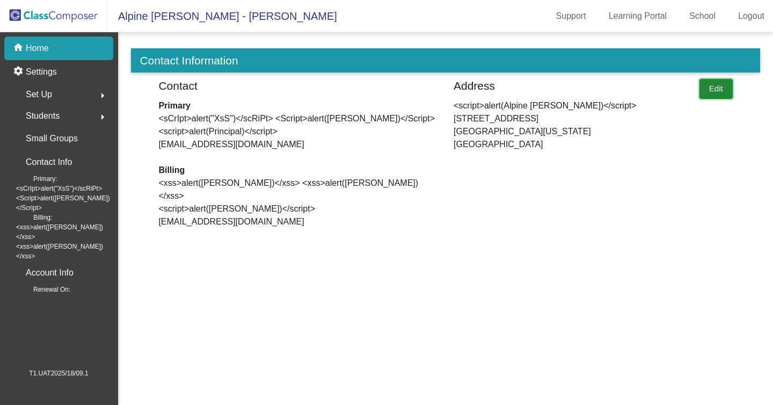
click at [710, 86] on button "Edit" at bounding box center [715, 89] width 33 height 20
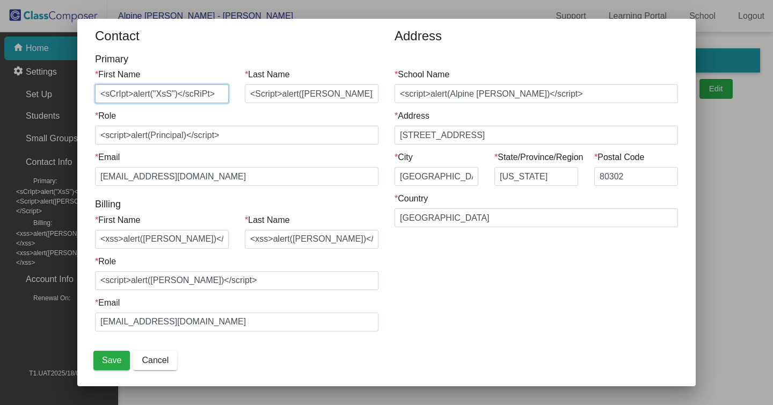
scroll to position [0, 10]
drag, startPoint x: 224, startPoint y: 94, endPoint x: 32, endPoint y: 94, distance: 191.6
click at [87, 94] on div "Contact Primary * First Name <sCrIpt>alert("XsS")</scRiPt> * Last Name <Script>…" at bounding box center [386, 186] width 599 height 316
click at [197, 97] on input "<sCrIpt>alert("XsS")</scRiPt>" at bounding box center [162, 93] width 134 height 19
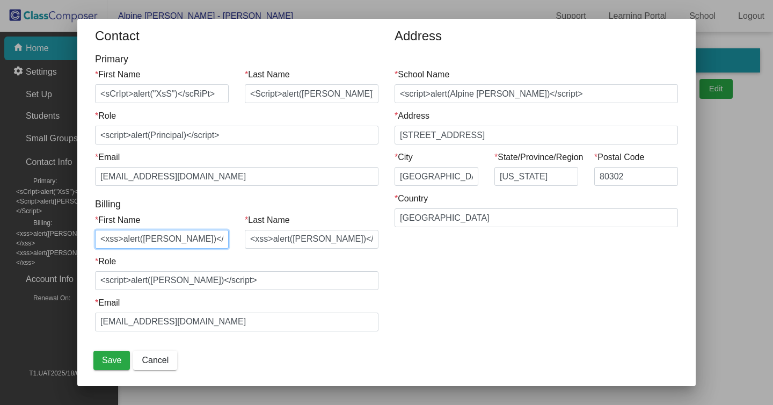
drag, startPoint x: 216, startPoint y: 238, endPoint x: 71, endPoint y: 237, distance: 145.4
click at [95, 237] on input "<xss>alert(Mike)</xss>" at bounding box center [162, 239] width 134 height 19
paste input "sCrIpt>alert("XsS")</scRiPt"
type input "<sCrIpt>alert("XsS")</scRiPt>"
click at [289, 91] on input "<Script>alert([PERSON_NAME])</Script>" at bounding box center [312, 93] width 134 height 19
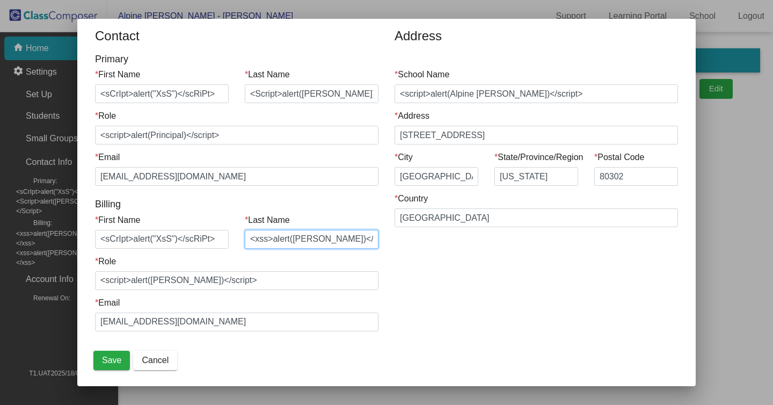
click at [335, 234] on input "<xss>alert(Cronley)</xss>" at bounding box center [312, 239] width 134 height 19
paste input "Script>alert(Cronley)</Script"
type input "<Script>alert([PERSON_NAME])</Script>"
click at [105, 358] on span "Save" at bounding box center [111, 359] width 19 height 9
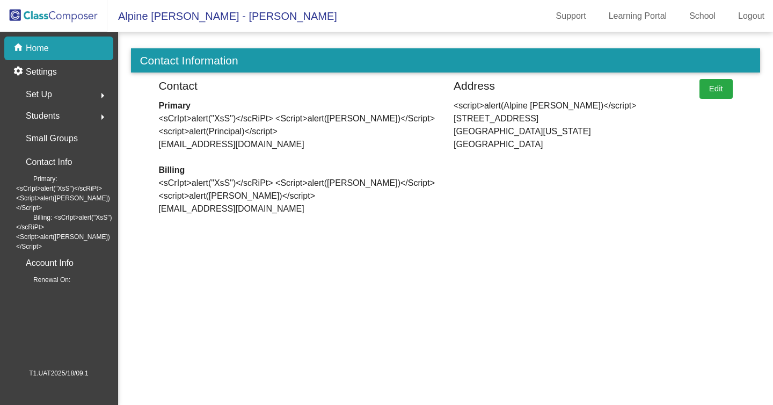
drag, startPoint x: 669, startPoint y: 398, endPoint x: 691, endPoint y: 401, distance: 21.8
click at [691, 401] on mat-sidenav-content "Contact Information Contact Primary <sCrIpt>alert("XsS")</scRiPt> <Script>alert…" at bounding box center [445, 218] width 655 height 372
click at [726, 93] on button "Edit" at bounding box center [715, 89] width 33 height 20
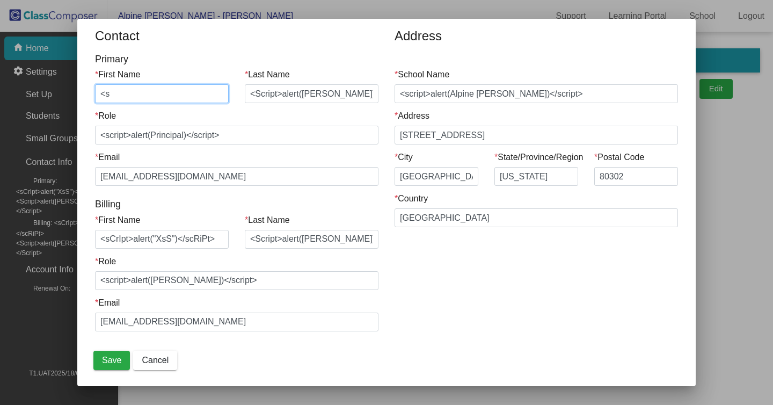
type input "<"
type input "[PERSON_NAME]"
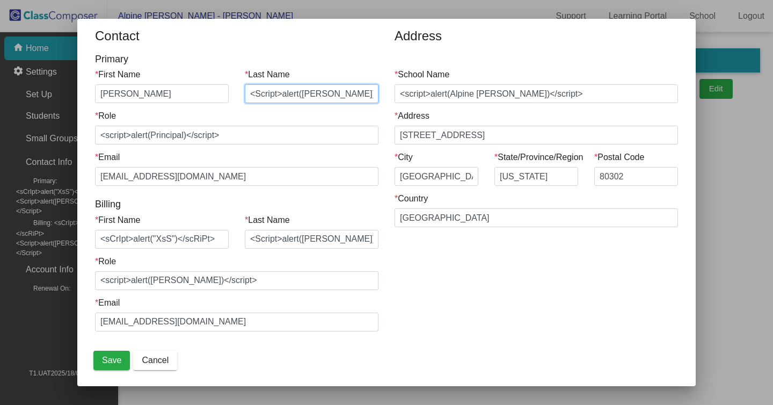
drag, startPoint x: 314, startPoint y: 93, endPoint x: 241, endPoint y: 94, distance: 73.0
click at [245, 94] on input "<Script>alert([PERSON_NAME])</Script>" at bounding box center [312, 93] width 134 height 19
drag, startPoint x: 284, startPoint y: 94, endPoint x: 366, endPoint y: 93, distance: 82.1
click at [366, 93] on input "[PERSON_NAME])</Script>" at bounding box center [312, 93] width 134 height 19
type input "[PERSON_NAME]"
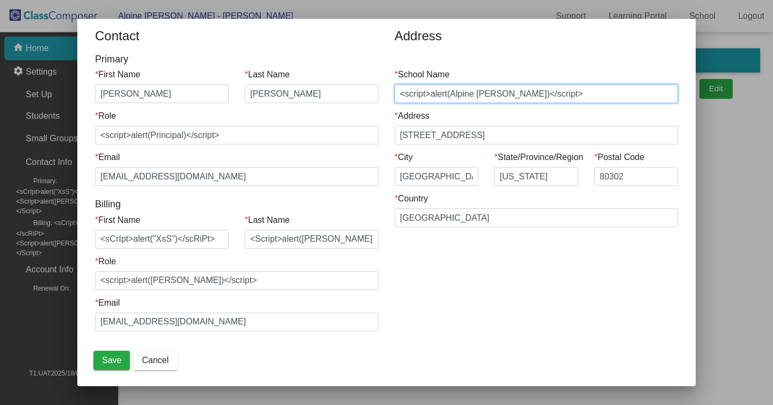
drag, startPoint x: 460, startPoint y: 93, endPoint x: 382, endPoint y: 93, distance: 78.3
click at [394, 93] on input "<script>alert(Alpine [PERSON_NAME])</script>" at bounding box center [535, 93] width 283 height 19
drag, startPoint x: 471, startPoint y: 94, endPoint x: 544, endPoint y: 96, distance: 73.5
click at [544, 96] on input "Alpine [PERSON_NAME])</script>" at bounding box center [535, 93] width 283 height 19
type input "Alpine [PERSON_NAME]"
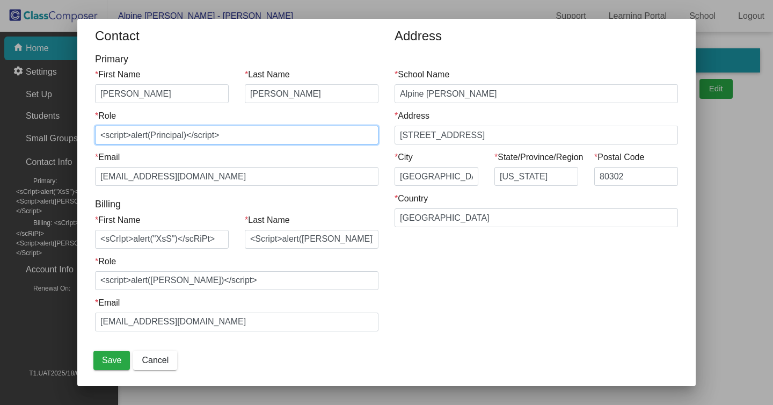
drag, startPoint x: 199, startPoint y: 136, endPoint x: 292, endPoint y: 136, distance: 93.4
click at [294, 136] on input "<script>alert(Principal)</script>" at bounding box center [236, 135] width 283 height 19
drag, startPoint x: 163, startPoint y: 136, endPoint x: 85, endPoint y: 136, distance: 77.3
click at [95, 136] on input "<script>alert(Principal" at bounding box center [236, 135] width 283 height 19
type input "Principal"
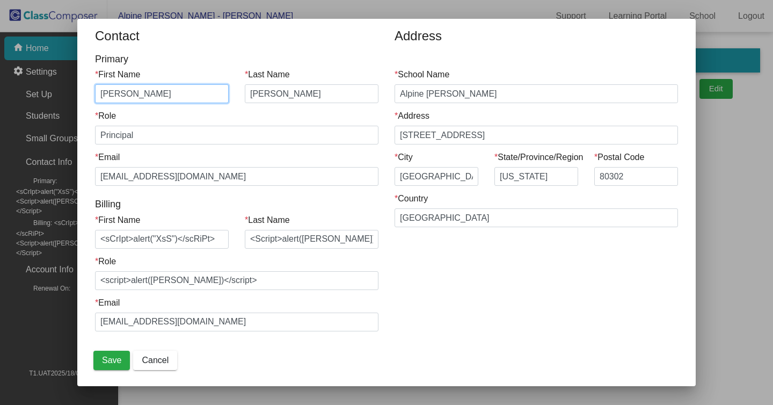
drag, startPoint x: 143, startPoint y: 90, endPoint x: 61, endPoint y: 90, distance: 82.1
click at [95, 90] on input "[PERSON_NAME]" at bounding box center [162, 93] width 134 height 19
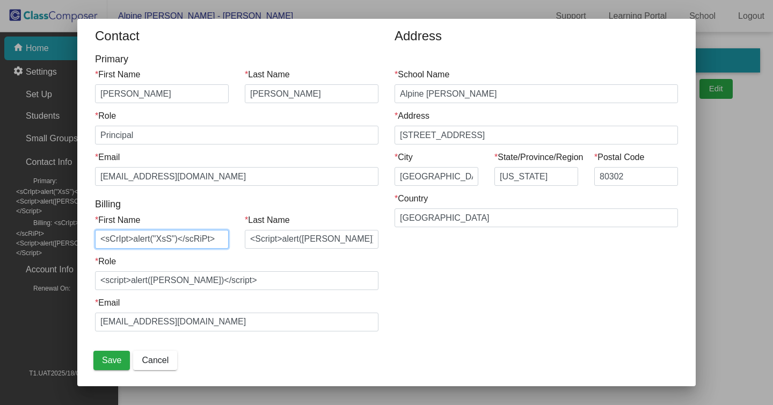
click at [224, 237] on input "<sCrIpt>alert("XsS")</scRiPt>" at bounding box center [162, 239] width 134 height 19
paste input "[PERSON_NAME]"
type input "[PERSON_NAME]"
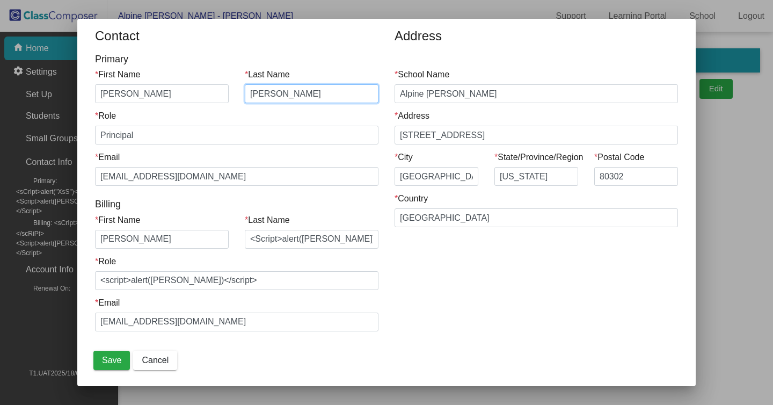
click at [307, 96] on input "[PERSON_NAME]" at bounding box center [312, 93] width 134 height 19
drag, startPoint x: 307, startPoint y: 96, endPoint x: 238, endPoint y: 97, distance: 69.8
click at [245, 97] on input "[PERSON_NAME]" at bounding box center [312, 93] width 134 height 19
click at [267, 236] on input "<Script>alert([PERSON_NAME])</Script>" at bounding box center [312, 239] width 134 height 19
click at [352, 253] on div "* Last Name <Script>alert([PERSON_NAME])</Script>" at bounding box center [312, 234] width 150 height 41
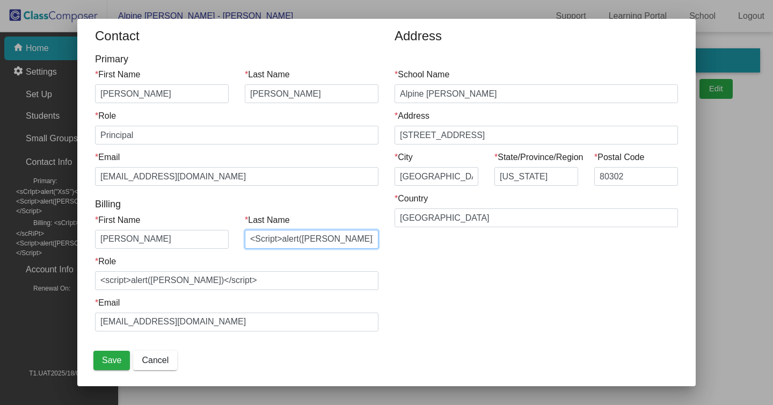
click at [333, 244] on input "<Script>alert([PERSON_NAME])</Script>" at bounding box center [312, 239] width 134 height 19
paste input "[PERSON_NAME]"
type input "[PERSON_NAME]"
click at [421, 273] on div "Address * School Name Alpine [PERSON_NAME] * Address [STREET_ADDRESS] * City [G…" at bounding box center [535, 186] width 299 height 316
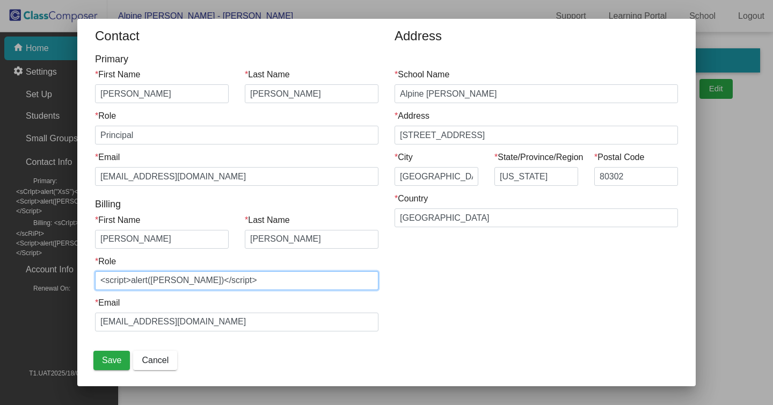
drag, startPoint x: 195, startPoint y: 279, endPoint x: 261, endPoint y: 279, distance: 66.0
click at [261, 279] on input "<script>alert([PERSON_NAME])</script>" at bounding box center [236, 280] width 283 height 19
drag, startPoint x: 163, startPoint y: 281, endPoint x: 79, endPoint y: 286, distance: 83.3
click at [95, 286] on input "<script>alert([PERSON_NAME]" at bounding box center [236, 280] width 283 height 19
type input "[PERSON_NAME]"
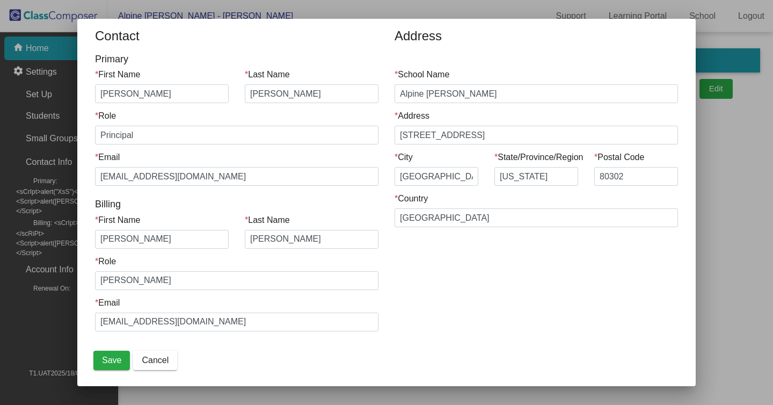
click at [309, 361] on div "Save Cancel" at bounding box center [386, 360] width 599 height 32
click at [116, 359] on span "Save" at bounding box center [111, 359] width 19 height 9
